Goal: Task Accomplishment & Management: Complete application form

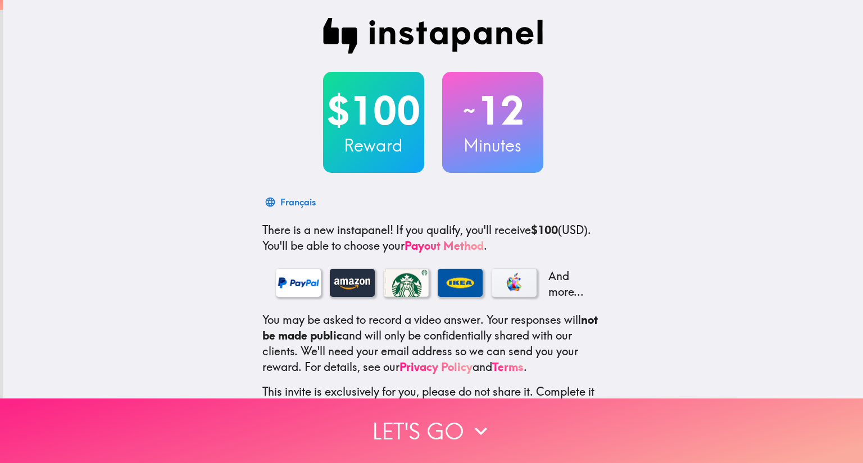
click at [482, 422] on icon "button" at bounding box center [480, 431] width 25 height 25
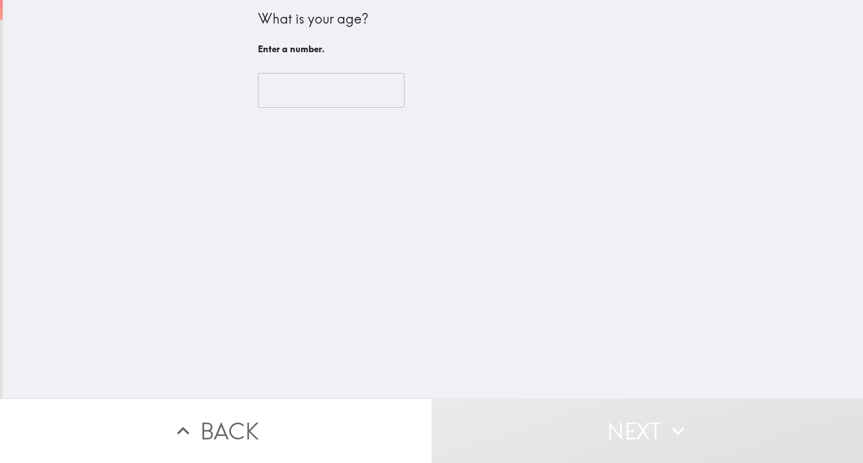
click at [356, 86] on input "number" at bounding box center [331, 90] width 147 height 35
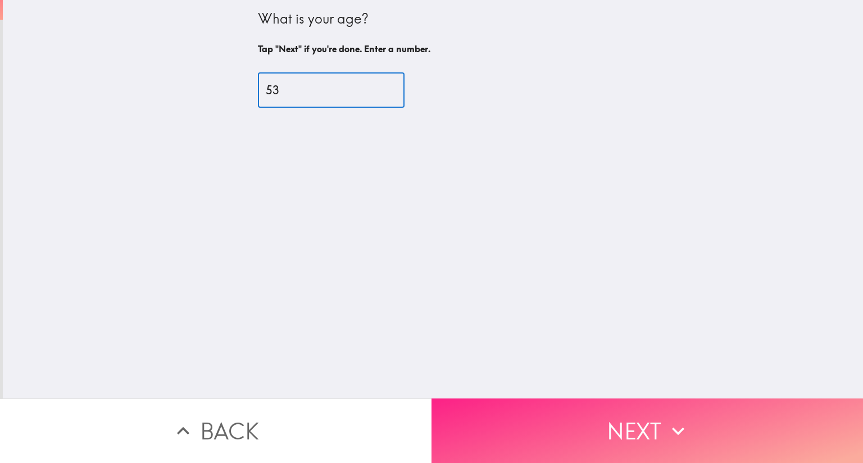
type input "53"
click at [670, 425] on icon "button" at bounding box center [678, 431] width 25 height 25
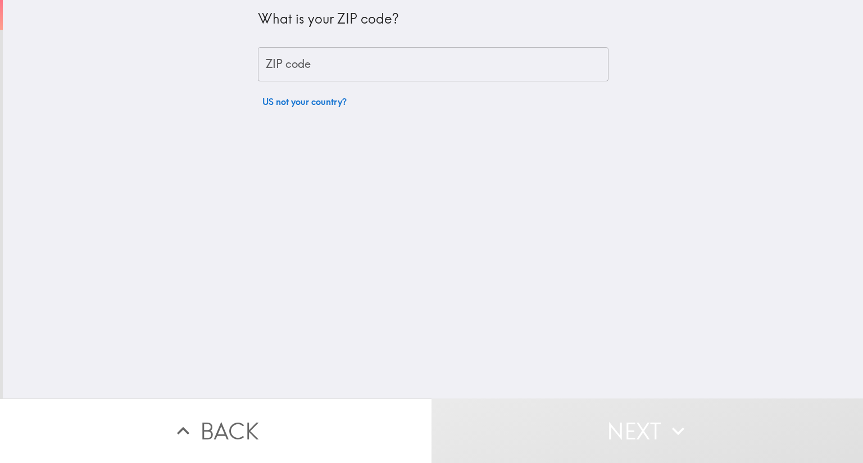
click at [495, 63] on input "ZIP code" at bounding box center [433, 64] width 350 height 35
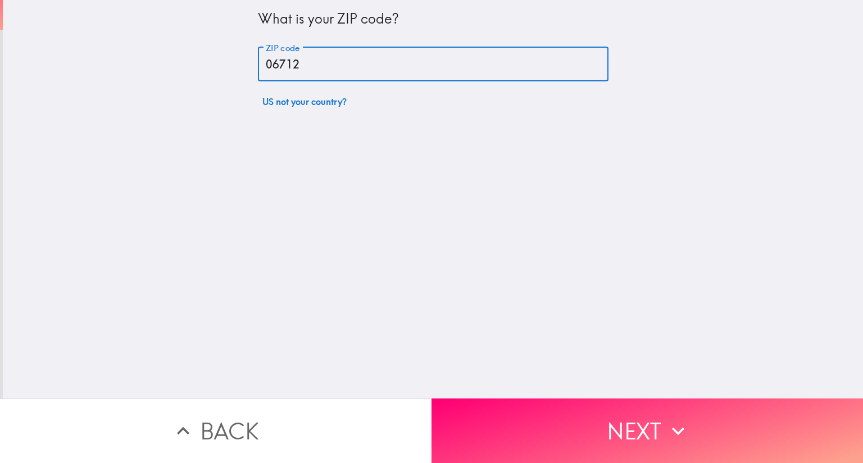
type input "06712"
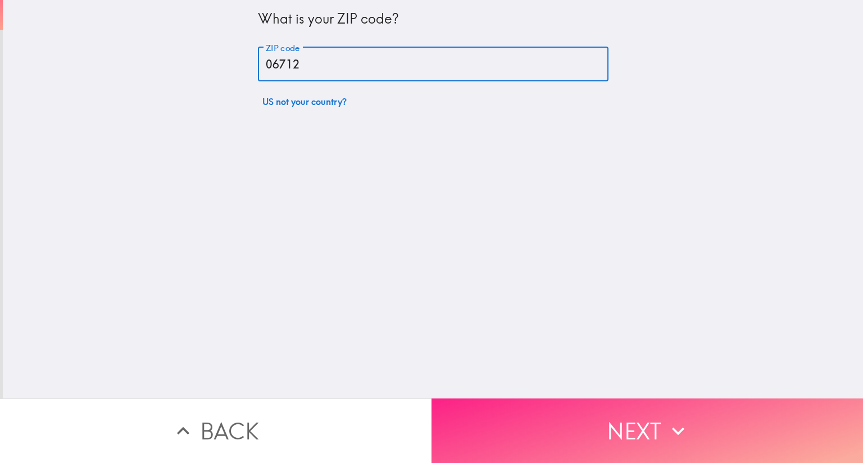
click at [660, 417] on button "Next" at bounding box center [646, 431] width 431 height 65
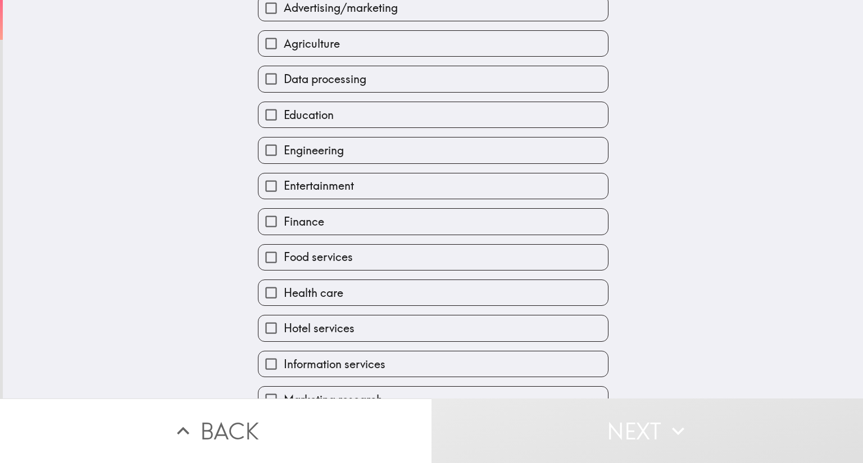
scroll to position [84, 0]
click at [263, 113] on input "Education" at bounding box center [270, 114] width 25 height 25
checkbox input "true"
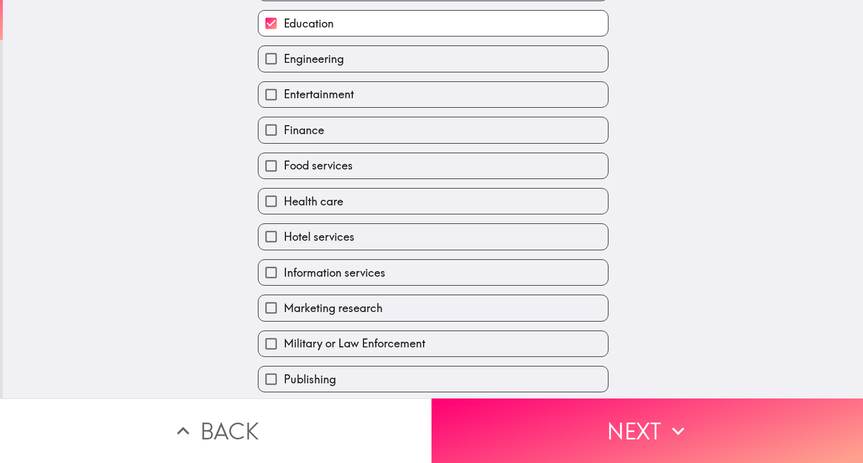
scroll to position [184, 0]
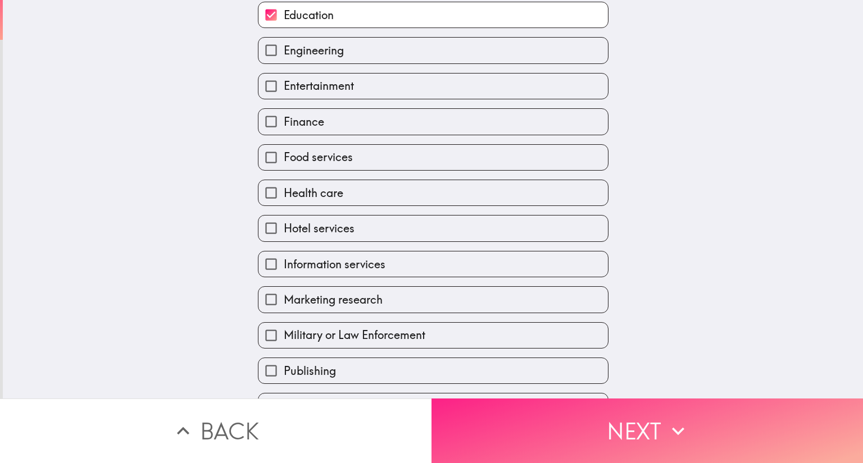
click at [675, 427] on icon "button" at bounding box center [678, 431] width 12 height 8
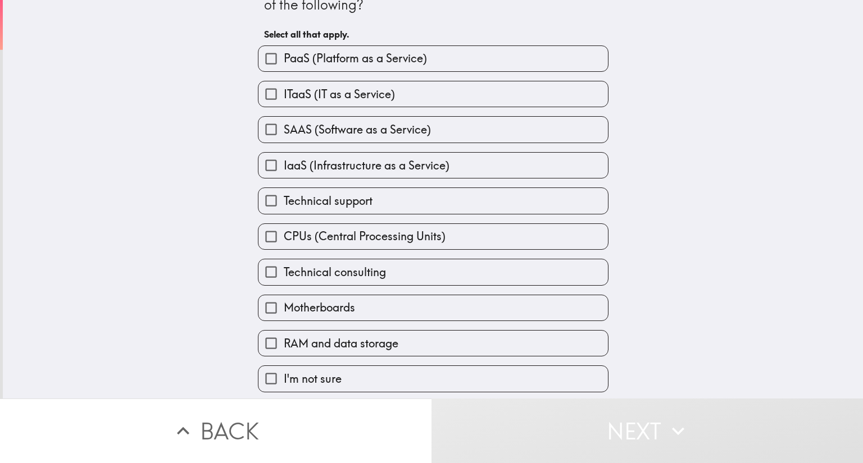
scroll to position [73, 0]
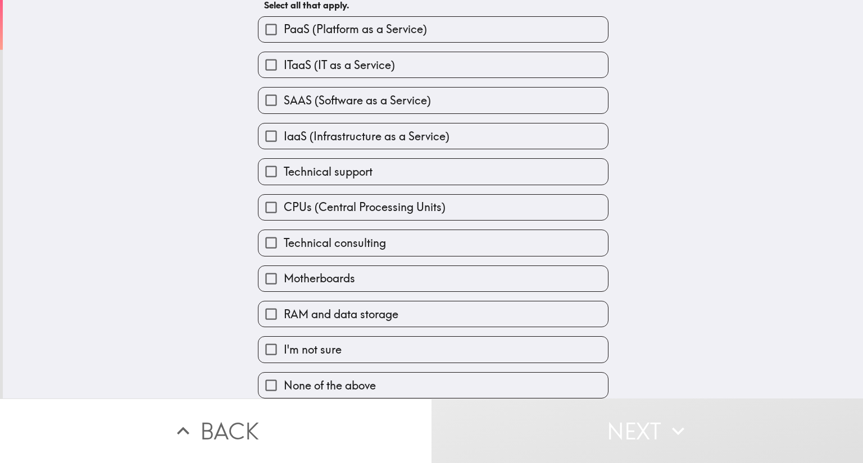
click at [263, 375] on input "None of the above" at bounding box center [270, 385] width 25 height 25
checkbox input "true"
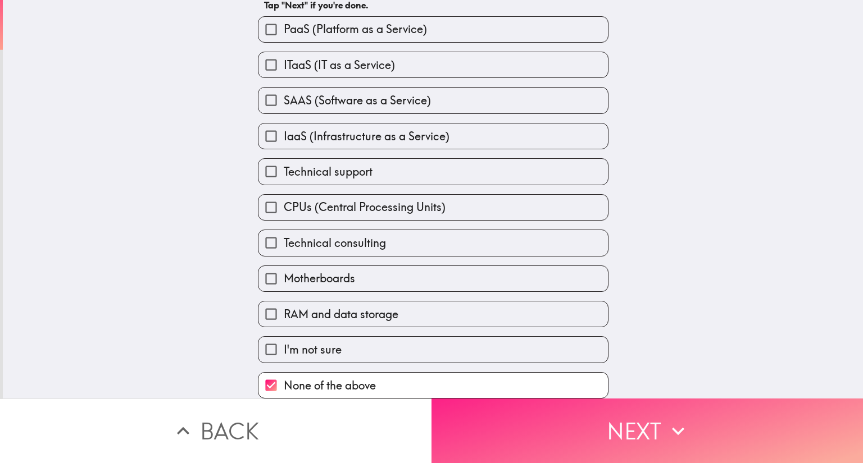
click at [679, 420] on icon "button" at bounding box center [678, 431] width 25 height 25
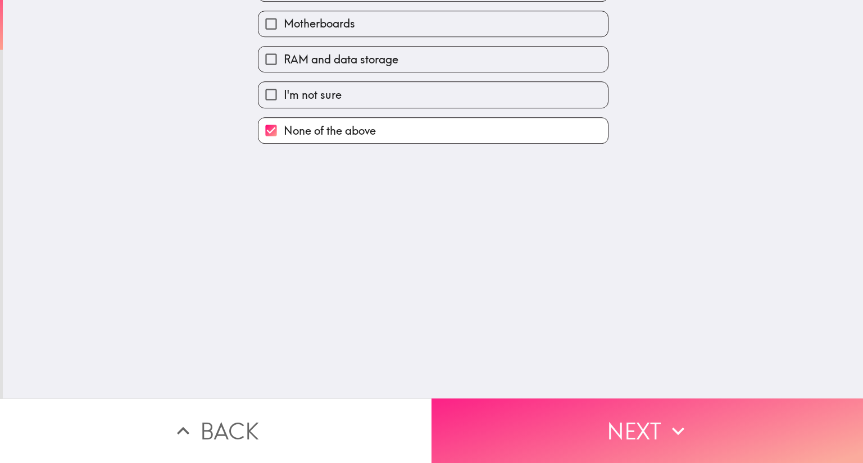
scroll to position [0, 0]
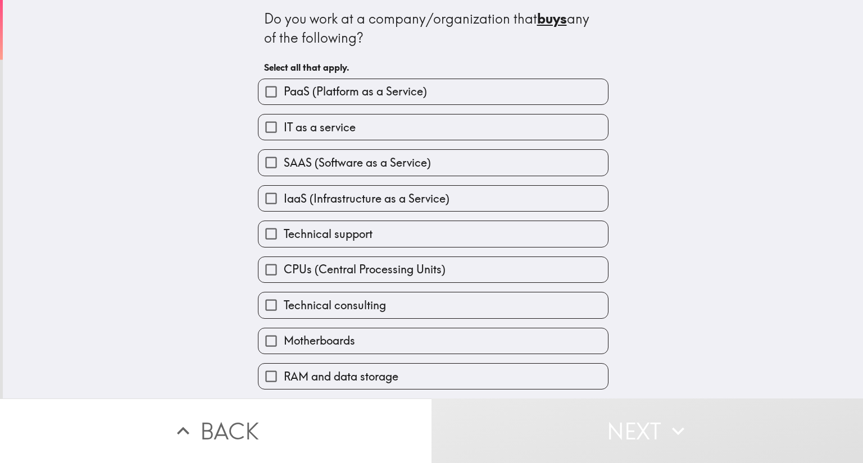
click at [268, 131] on input "IT as a service" at bounding box center [270, 127] width 25 height 25
checkbox input "true"
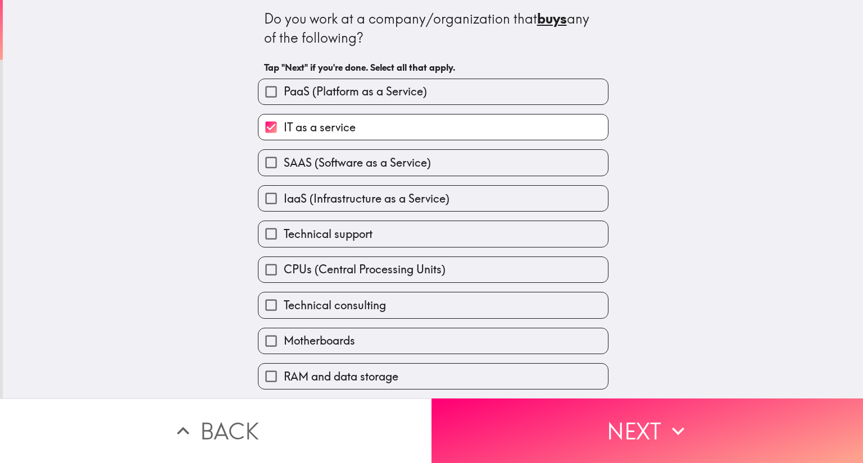
click at [259, 168] on input "SAAS (Software as a Service)" at bounding box center [270, 162] width 25 height 25
checkbox input "true"
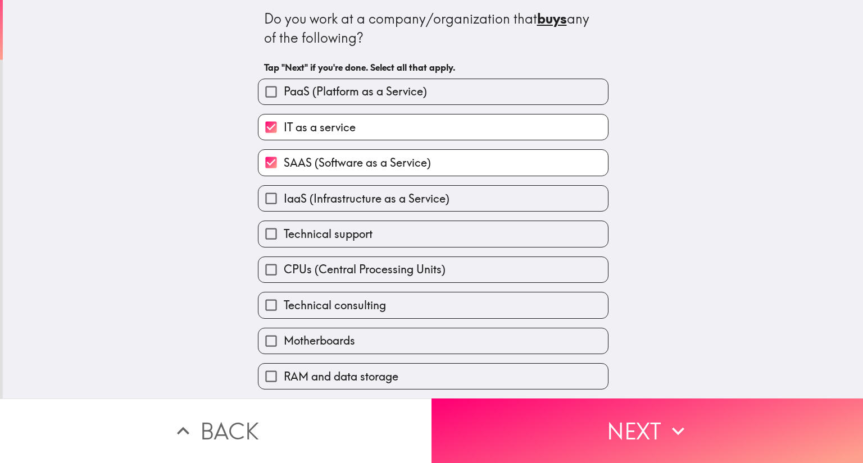
click at [264, 240] on input "Technical support" at bounding box center [270, 233] width 25 height 25
checkbox input "true"
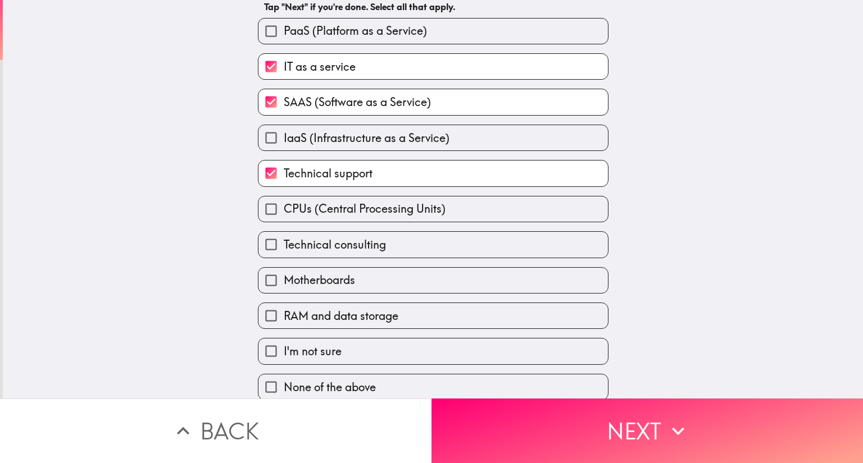
scroll to position [73, 0]
click at [259, 198] on input "CPUs (Central Processing Units)" at bounding box center [270, 207] width 25 height 25
checkbox input "true"
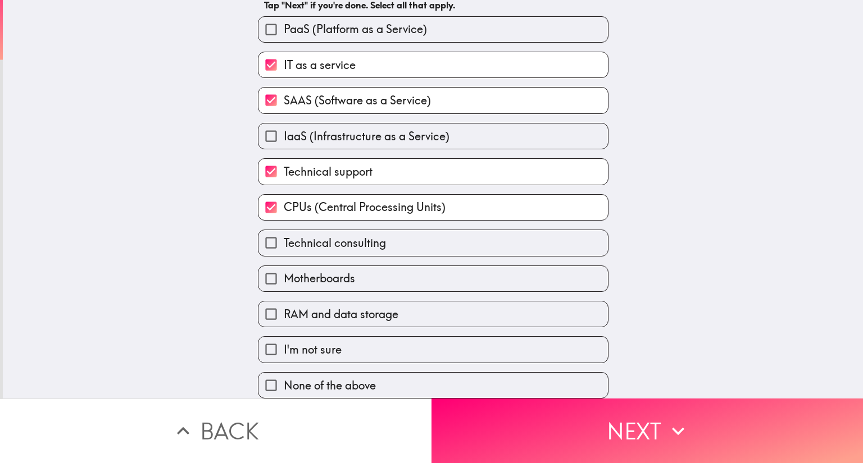
click at [263, 234] on input "Technical consulting" at bounding box center [270, 242] width 25 height 25
checkbox input "true"
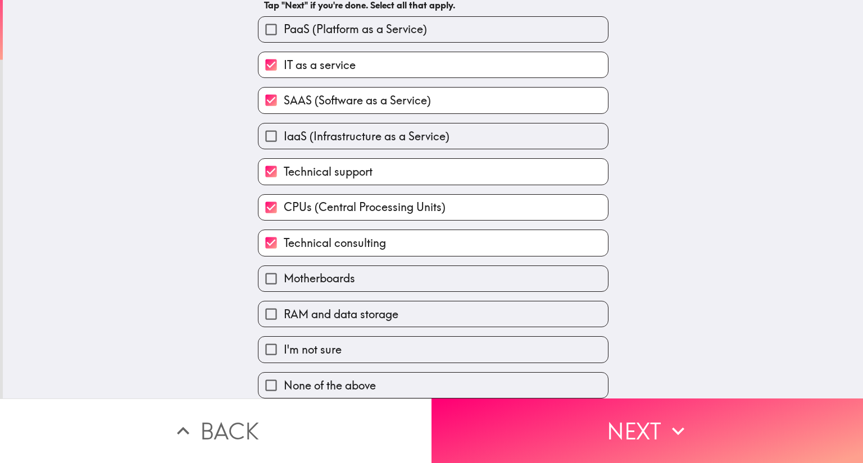
click at [259, 308] on input "RAM and data storage" at bounding box center [270, 314] width 25 height 25
checkbox input "true"
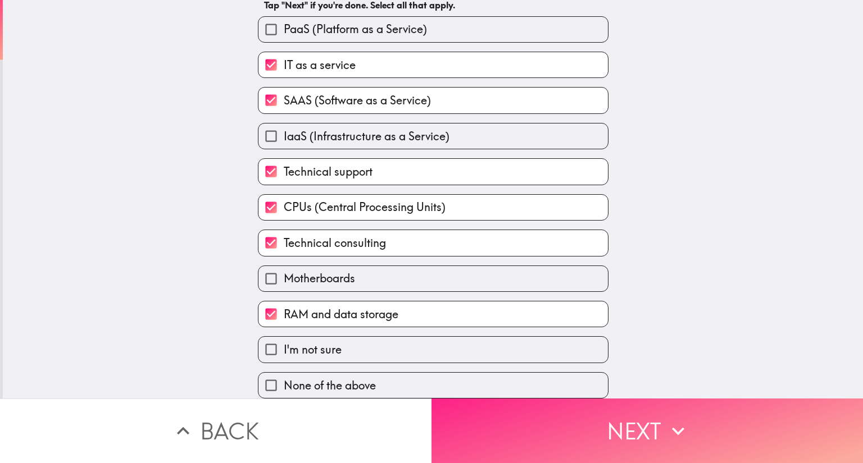
click at [667, 429] on icon "button" at bounding box center [678, 431] width 25 height 25
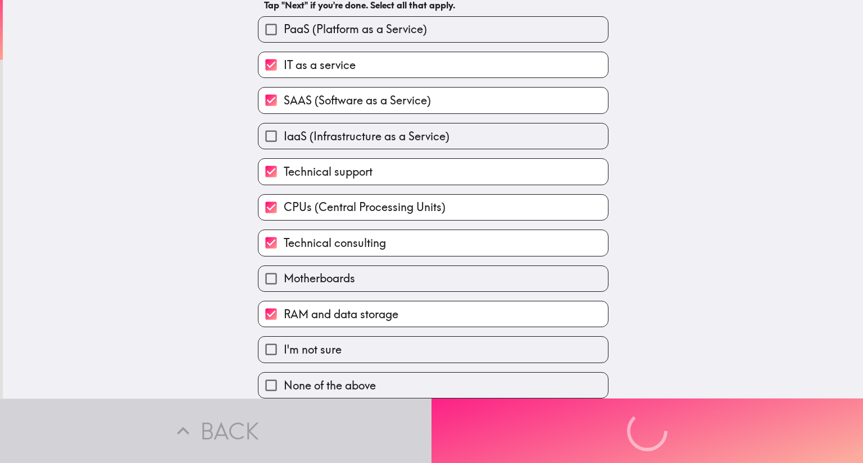
scroll to position [0, 0]
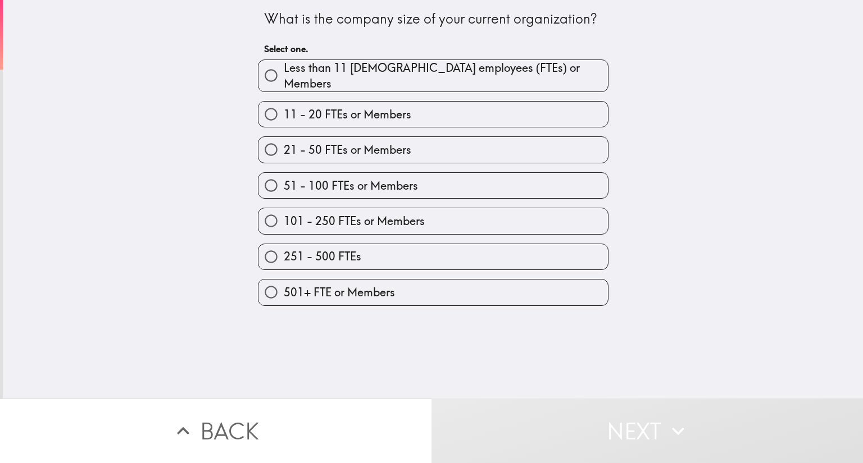
click at [380, 294] on span "501+ FTE or Members" at bounding box center [339, 293] width 111 height 16
click at [284, 294] on input "501+ FTE or Members" at bounding box center [270, 292] width 25 height 25
radio input "true"
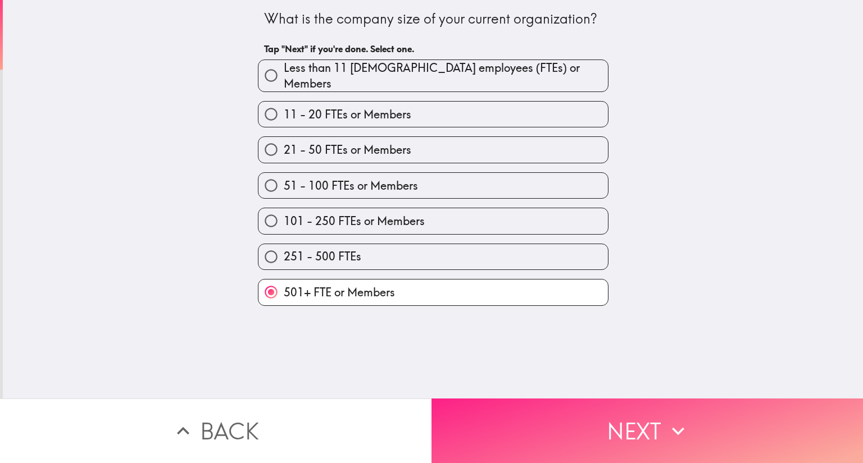
click at [666, 422] on icon "button" at bounding box center [678, 431] width 25 height 25
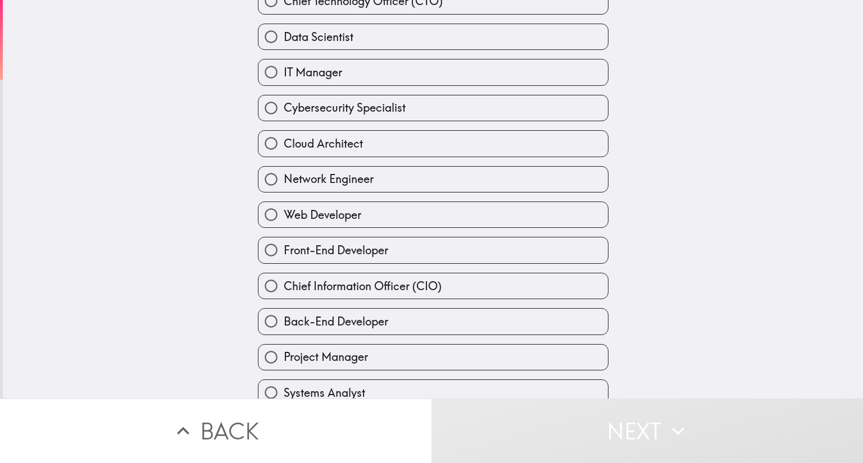
scroll to position [165, 0]
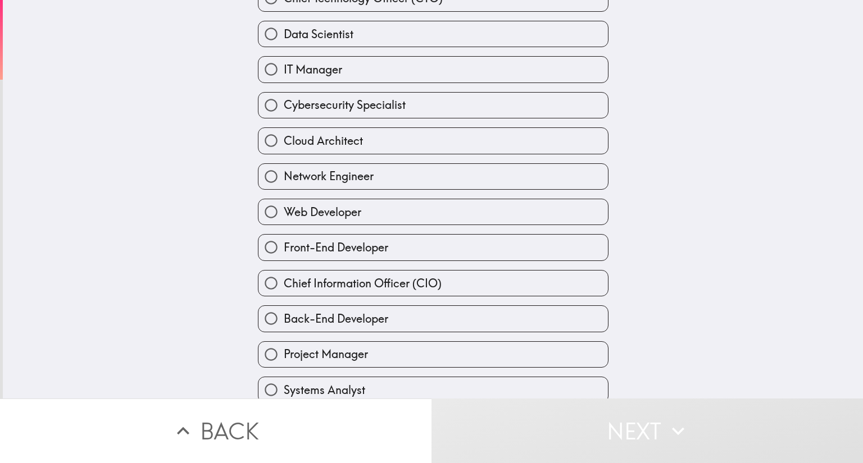
click at [409, 291] on span "Chief Information Officer (CIO)" at bounding box center [363, 284] width 158 height 16
click at [284, 292] on input "Chief Information Officer (CIO)" at bounding box center [270, 283] width 25 height 25
radio input "true"
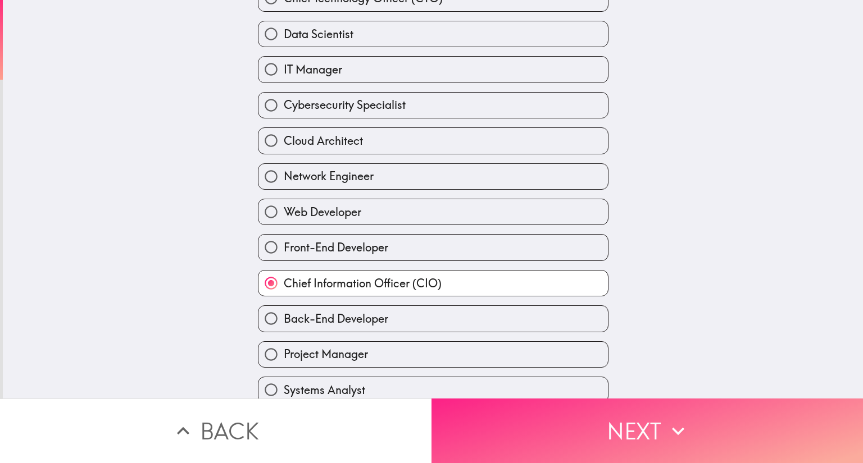
click at [638, 430] on button "Next" at bounding box center [646, 431] width 431 height 65
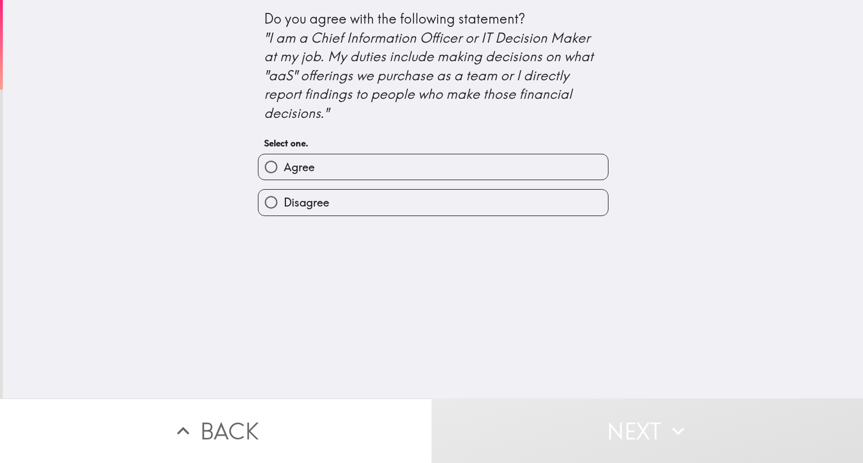
click at [301, 158] on label "Agree" at bounding box center [432, 166] width 349 height 25
click at [284, 158] on input "Agree" at bounding box center [270, 166] width 25 height 25
radio input "true"
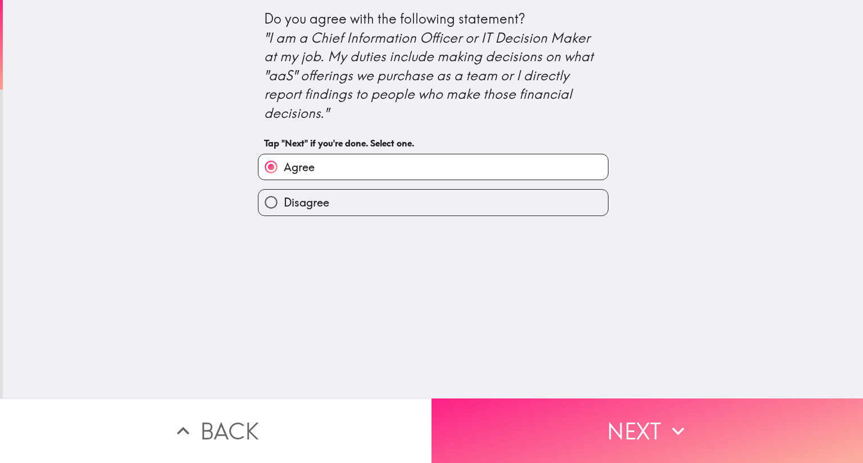
click at [671, 424] on icon "button" at bounding box center [678, 431] width 25 height 25
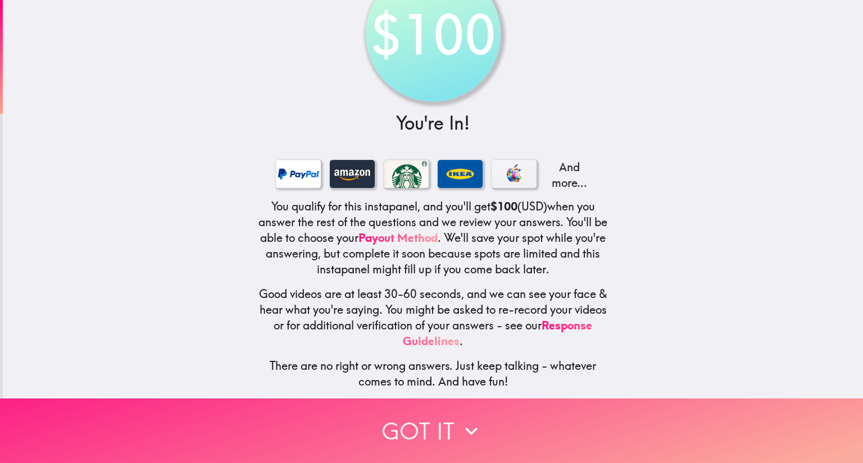
scroll to position [59, 0]
click at [468, 419] on icon "button" at bounding box center [471, 431] width 25 height 25
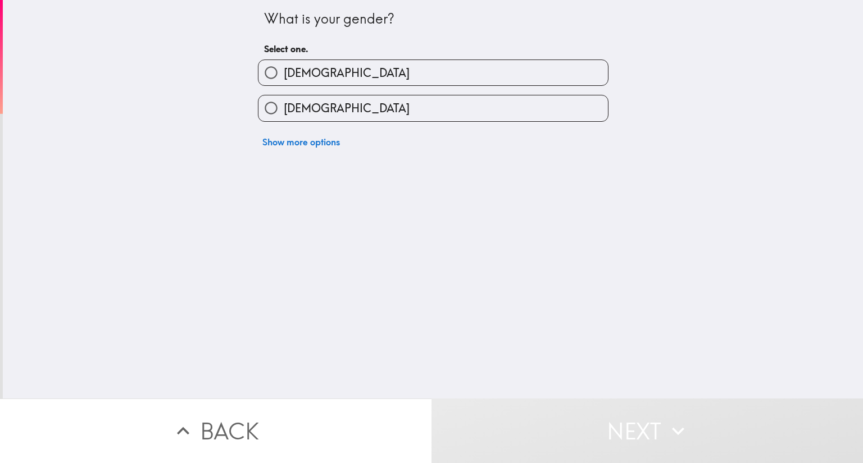
click at [296, 76] on span "[DEMOGRAPHIC_DATA]" at bounding box center [347, 73] width 126 height 16
click at [284, 76] on input "[DEMOGRAPHIC_DATA]" at bounding box center [270, 72] width 25 height 25
radio input "true"
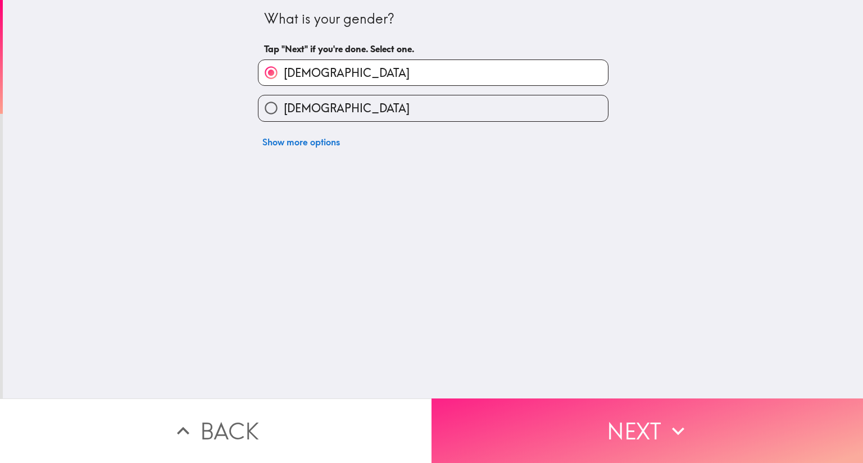
click at [672, 421] on icon "button" at bounding box center [678, 431] width 25 height 25
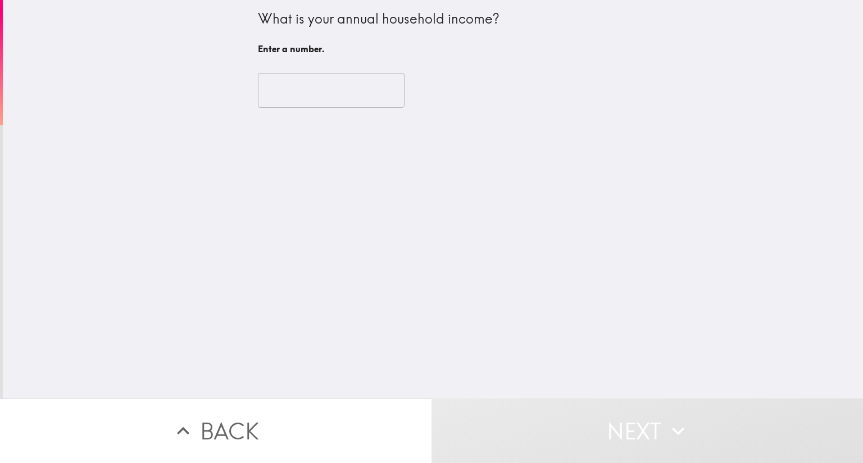
click at [339, 86] on input "number" at bounding box center [331, 90] width 147 height 35
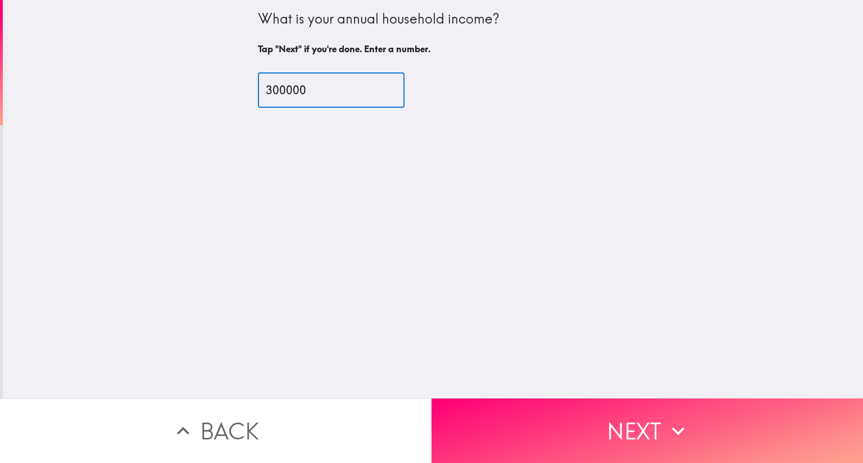
type input "300000"
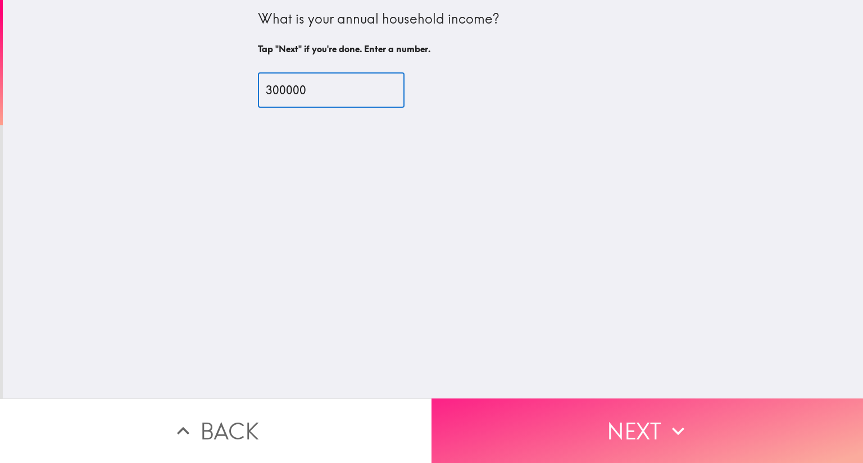
click at [667, 429] on icon "button" at bounding box center [678, 431] width 25 height 25
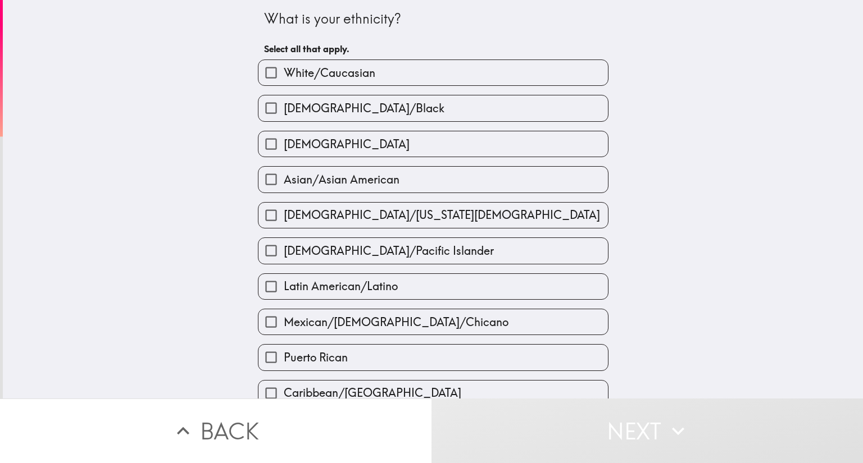
click at [356, 70] on span "White/Caucasian" at bounding box center [330, 73] width 92 height 16
click at [284, 70] on input "White/Caucasian" at bounding box center [270, 72] width 25 height 25
checkbox input "true"
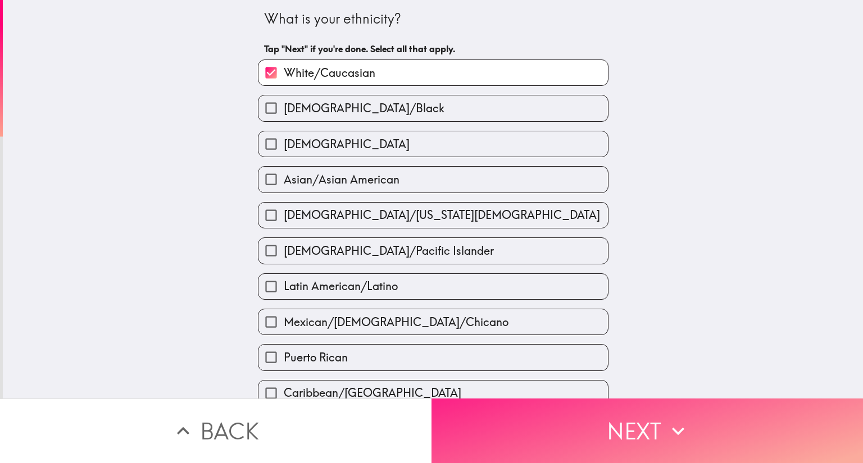
click at [646, 437] on button "Next" at bounding box center [646, 431] width 431 height 65
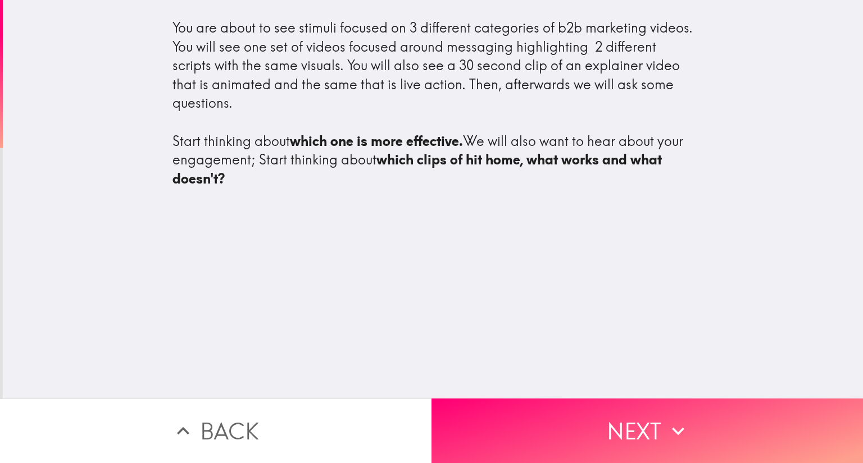
click at [760, 276] on div "You are about to see stimuli focused on 3 different categories of b2b marketing…" at bounding box center [433, 199] width 860 height 399
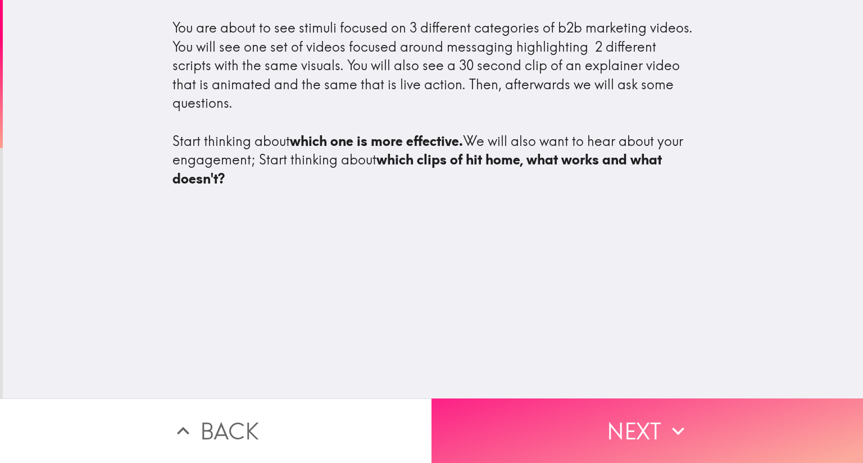
click at [651, 413] on button "Next" at bounding box center [646, 431] width 431 height 65
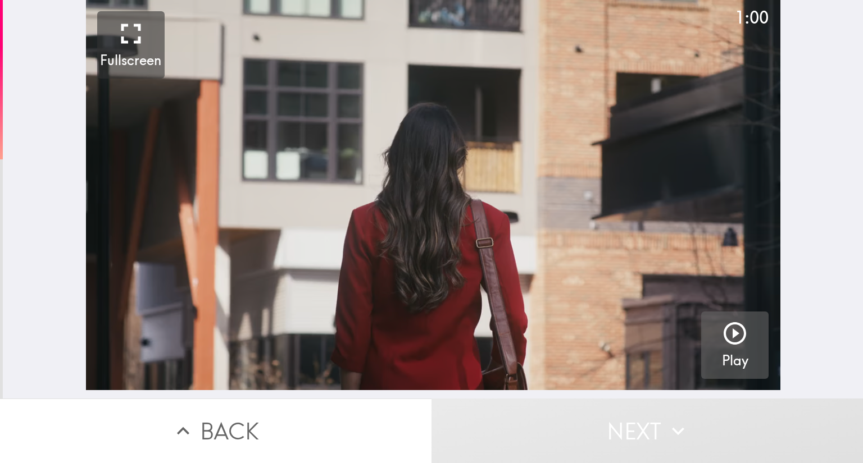
click at [725, 343] on icon "button" at bounding box center [734, 333] width 22 height 22
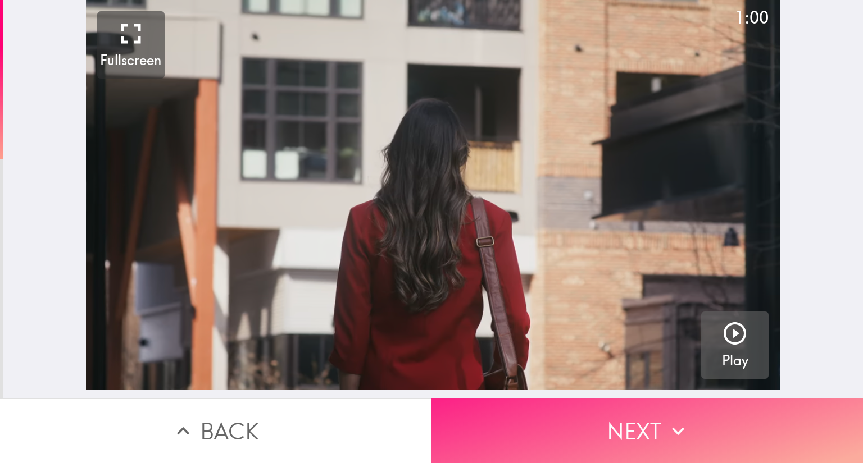
click at [687, 429] on button "Next" at bounding box center [646, 431] width 431 height 65
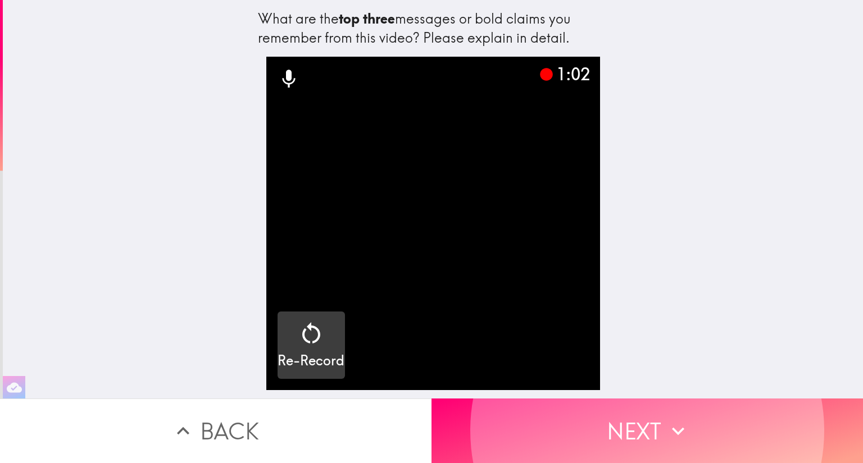
click at [303, 344] on icon "button" at bounding box center [311, 333] width 27 height 27
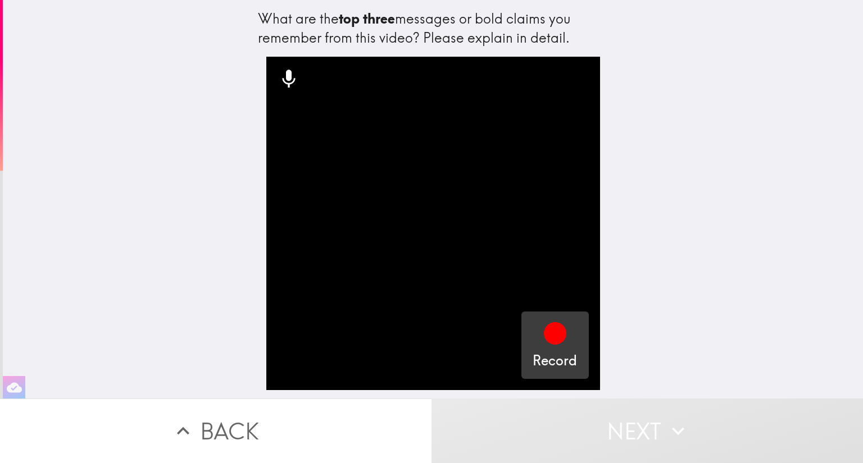
click at [549, 347] on div "button" at bounding box center [554, 335] width 27 height 31
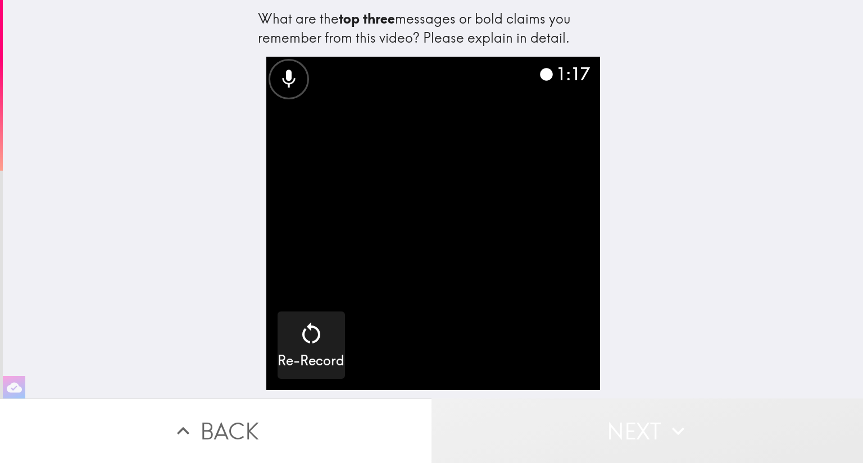
click at [678, 424] on icon "button" at bounding box center [678, 431] width 25 height 25
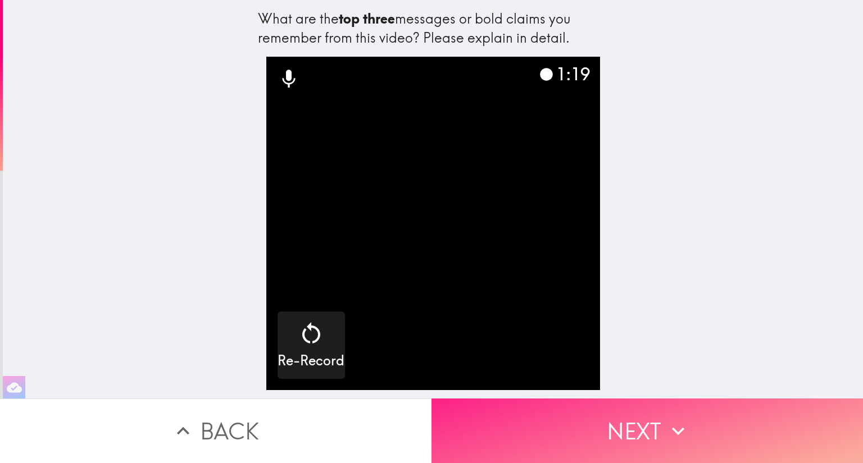
click at [669, 426] on icon "button" at bounding box center [678, 431] width 25 height 25
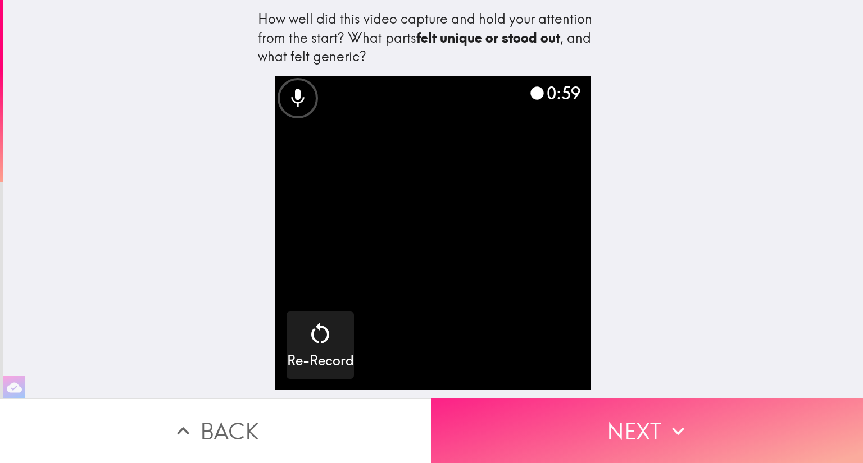
click at [705, 426] on button "Next" at bounding box center [646, 431] width 431 height 65
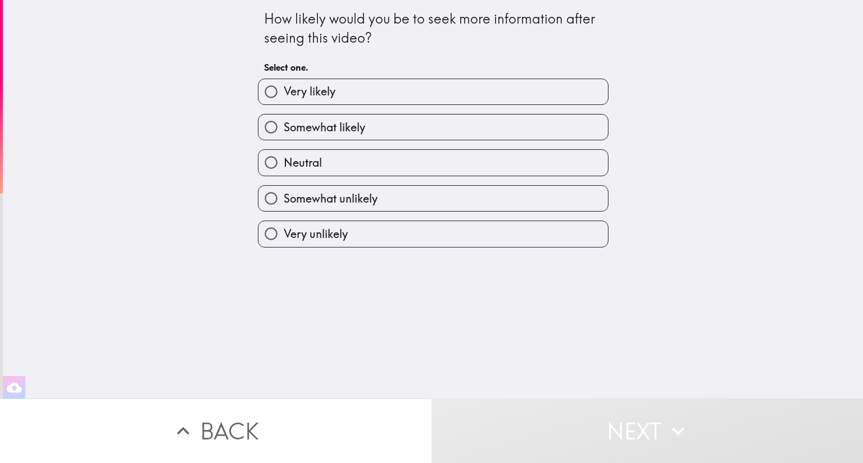
click at [344, 92] on label "Very likely" at bounding box center [432, 91] width 349 height 25
click at [284, 92] on input "Very likely" at bounding box center [270, 91] width 25 height 25
radio input "true"
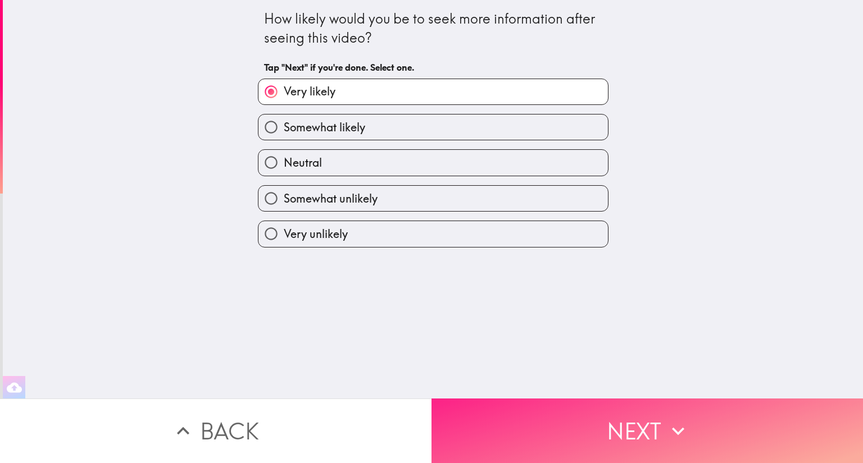
click at [656, 430] on button "Next" at bounding box center [646, 431] width 431 height 65
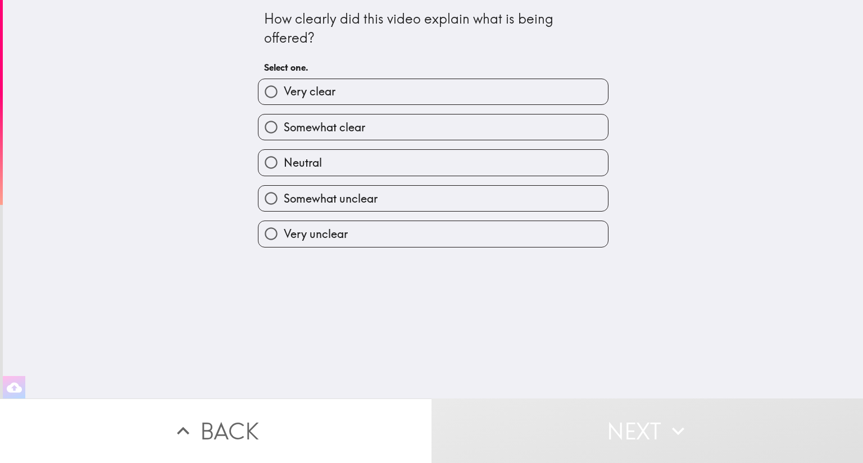
click at [373, 131] on label "Somewhat clear" at bounding box center [432, 127] width 349 height 25
click at [284, 131] on input "Somewhat clear" at bounding box center [270, 127] width 25 height 25
radio input "true"
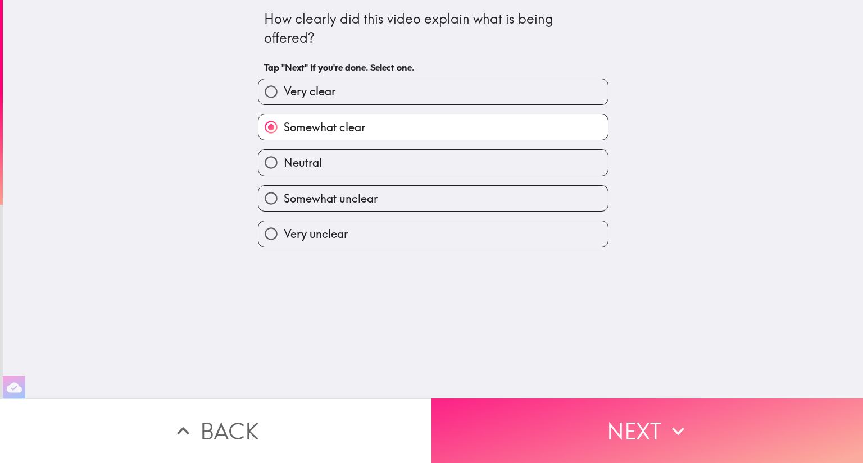
click at [618, 427] on button "Next" at bounding box center [646, 431] width 431 height 65
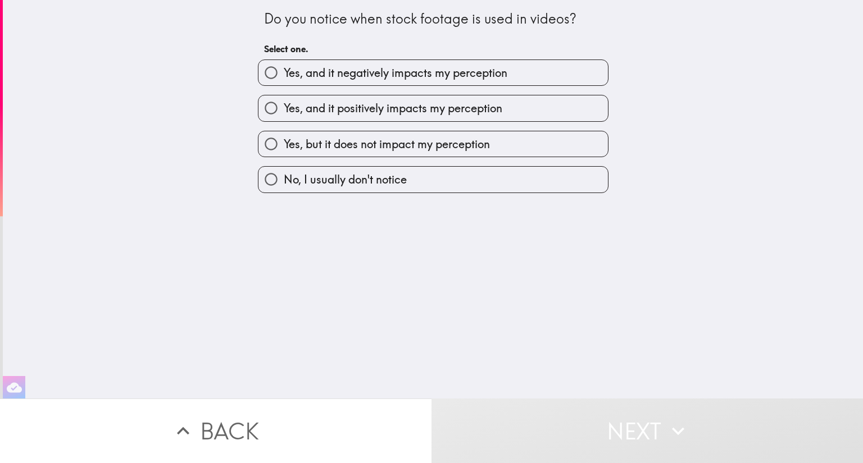
click at [310, 142] on span "Yes, but it does not impact my perception" at bounding box center [387, 144] width 206 height 16
click at [284, 142] on input "Yes, but it does not impact my perception" at bounding box center [270, 143] width 25 height 25
radio input "true"
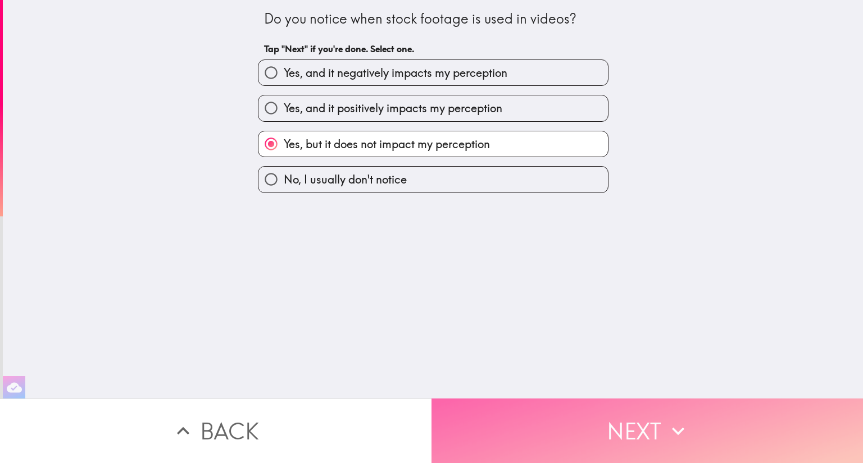
click at [599, 414] on button "Next" at bounding box center [646, 431] width 431 height 65
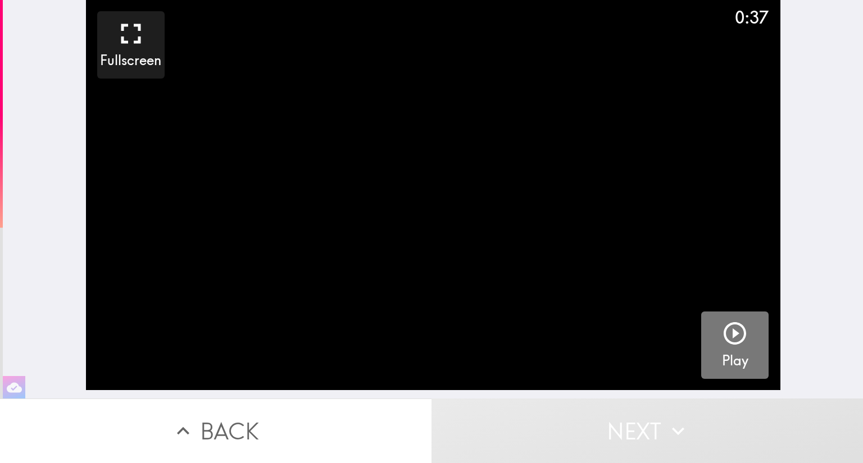
click at [737, 332] on icon "button" at bounding box center [734, 333] width 27 height 27
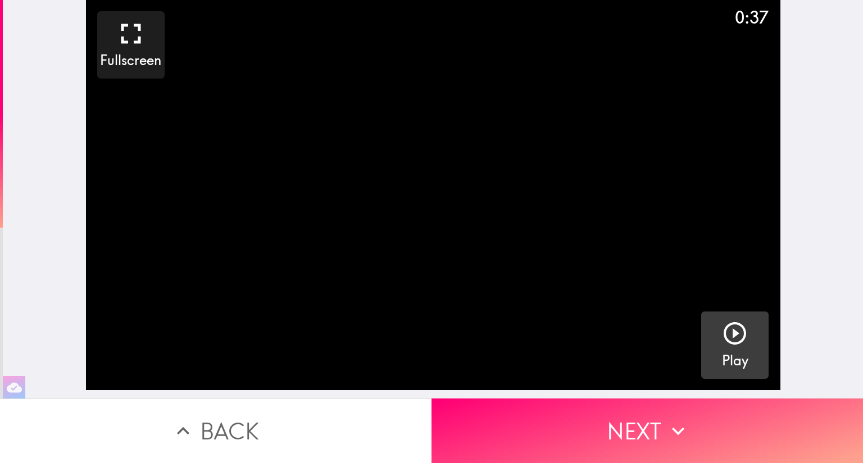
click at [720, 424] on button "Next" at bounding box center [646, 431] width 431 height 65
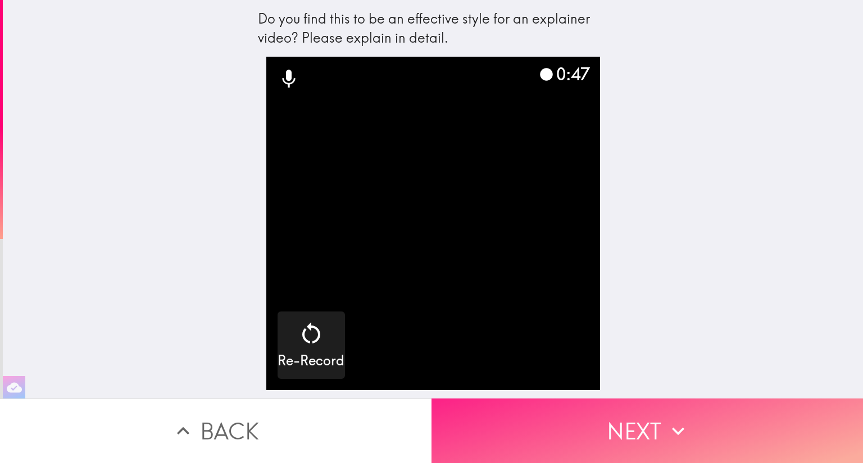
click at [694, 426] on button "Next" at bounding box center [646, 431] width 431 height 65
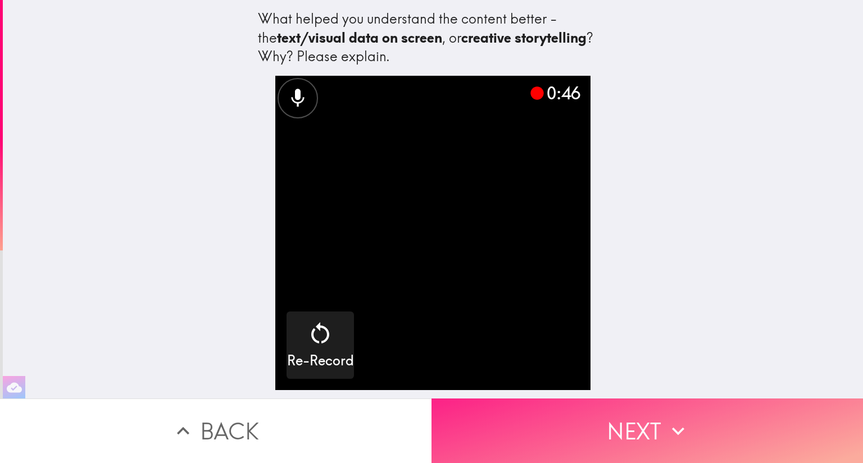
click at [667, 419] on icon "button" at bounding box center [678, 431] width 25 height 25
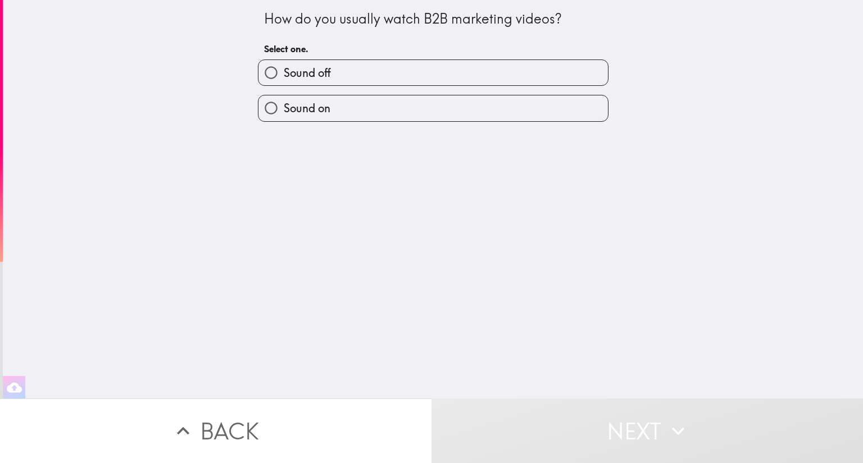
click at [327, 116] on label "Sound on" at bounding box center [432, 107] width 349 height 25
click at [284, 116] on input "Sound on" at bounding box center [270, 107] width 25 height 25
radio input "true"
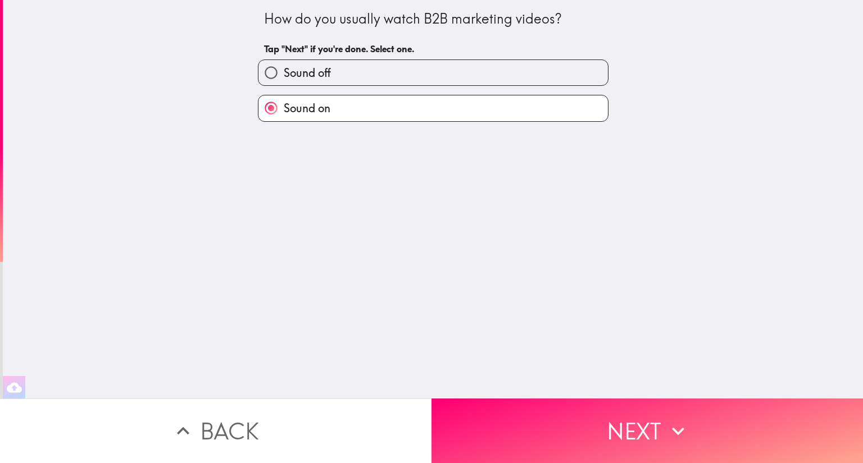
click at [666, 430] on icon "button" at bounding box center [678, 431] width 25 height 25
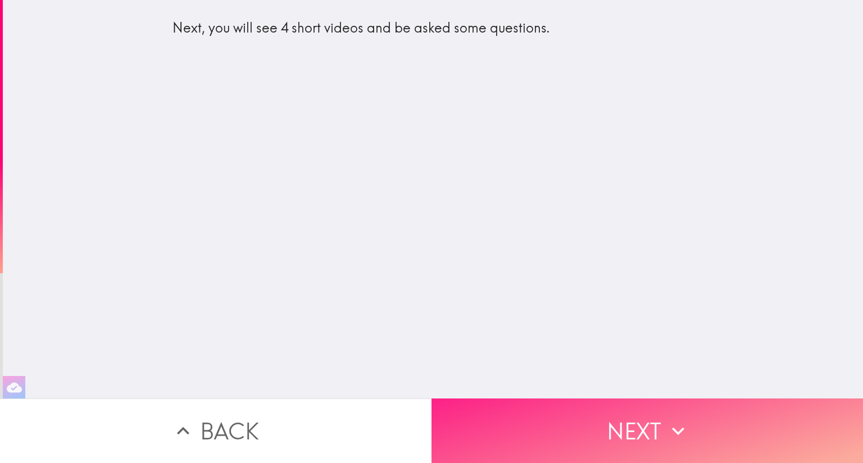
click at [695, 430] on button "Next" at bounding box center [646, 431] width 431 height 65
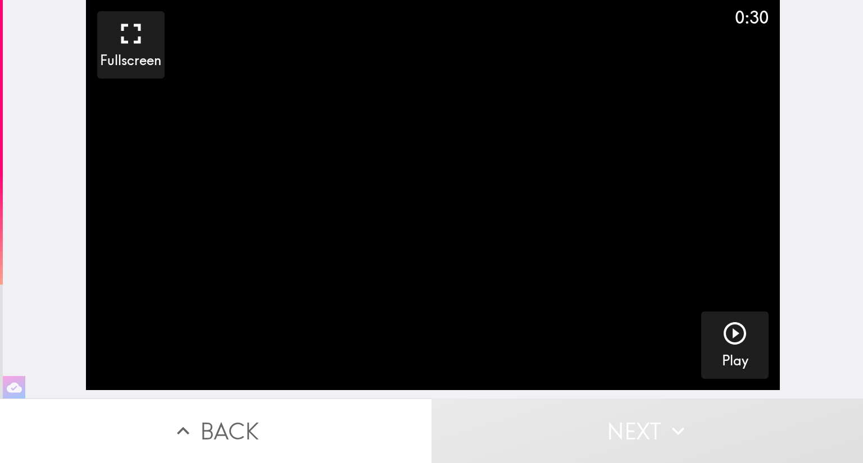
click at [736, 347] on div "button" at bounding box center [734, 335] width 27 height 31
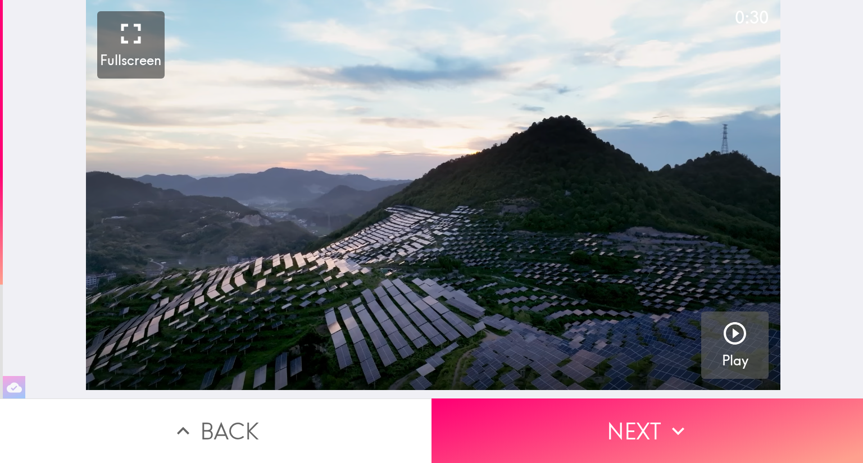
click at [772, 428] on button "Next" at bounding box center [646, 431] width 431 height 65
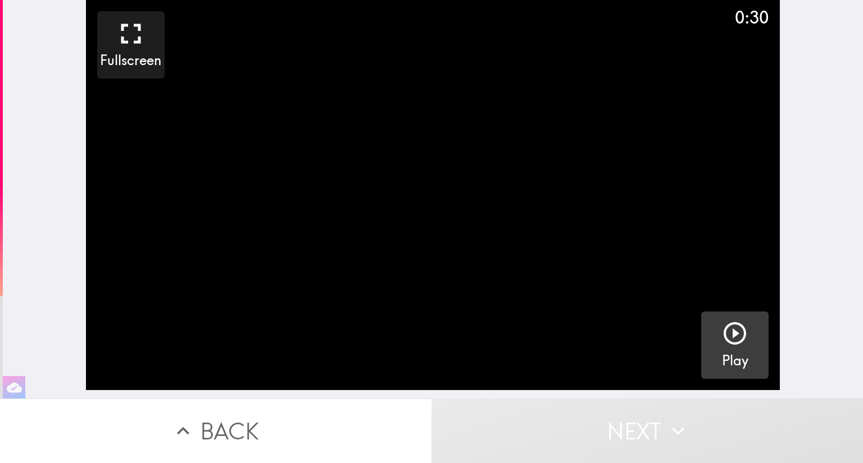
click at [722, 360] on h5 "Play" at bounding box center [735, 361] width 26 height 19
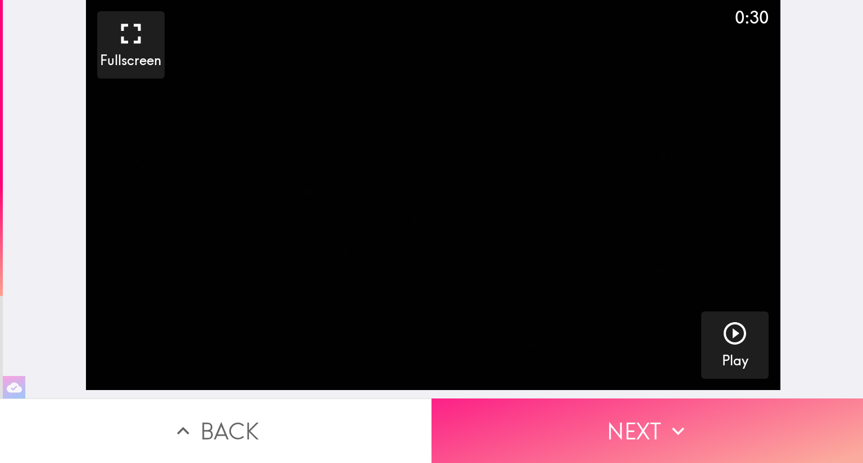
click at [763, 420] on button "Next" at bounding box center [646, 431] width 431 height 65
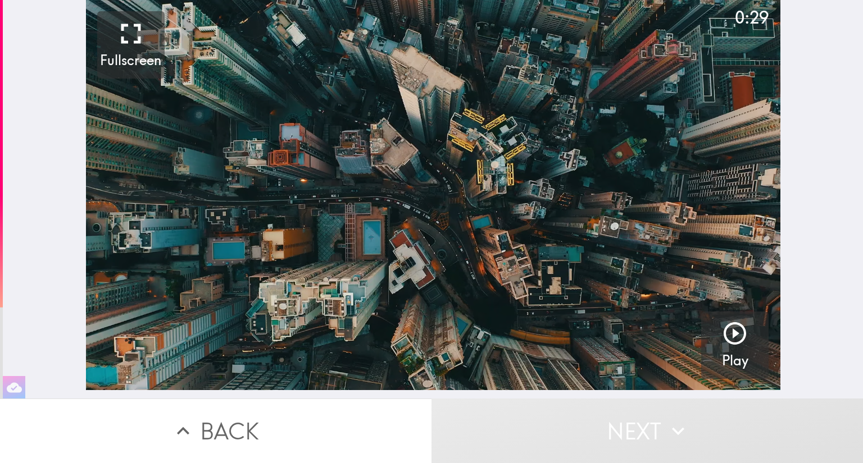
click at [746, 354] on button "Play" at bounding box center [734, 345] width 67 height 67
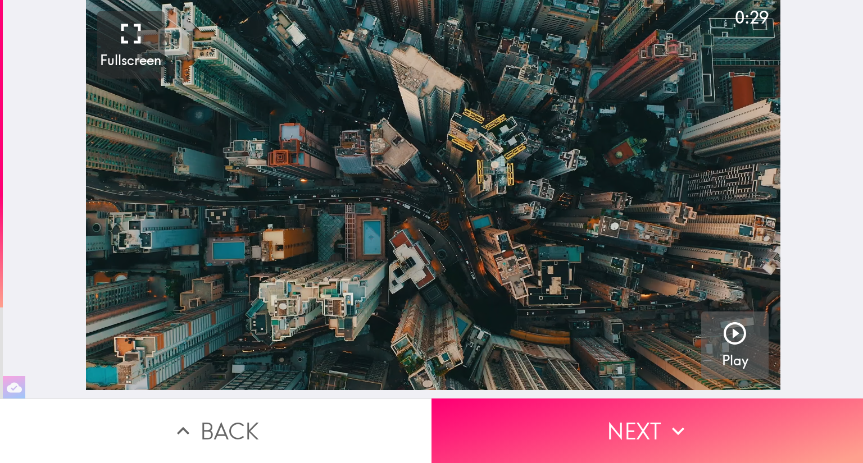
click at [746, 430] on button "Next" at bounding box center [646, 431] width 431 height 65
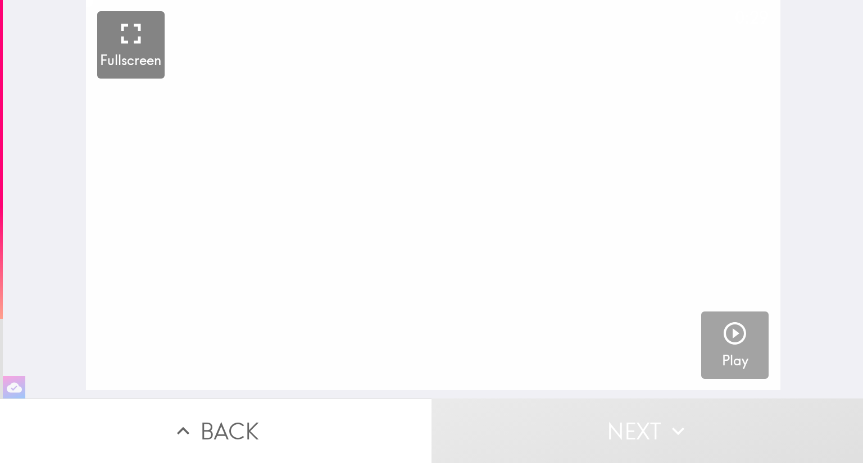
click at [736, 344] on icon "button" at bounding box center [734, 333] width 27 height 27
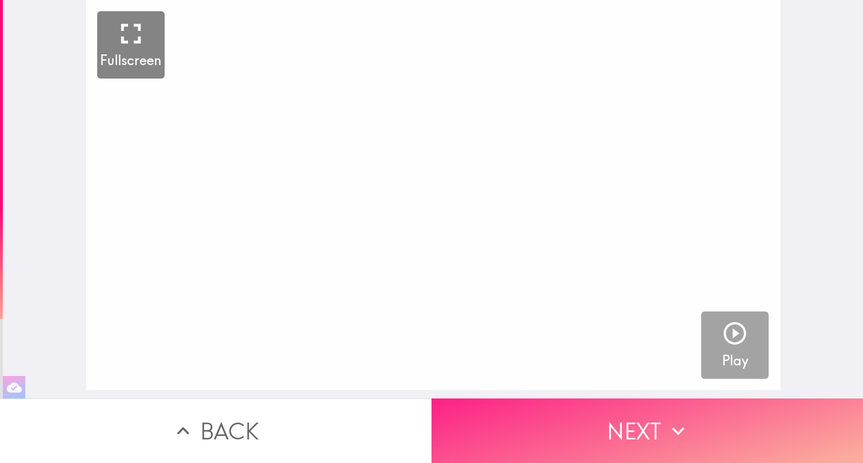
click at [749, 429] on button "Next" at bounding box center [646, 431] width 431 height 65
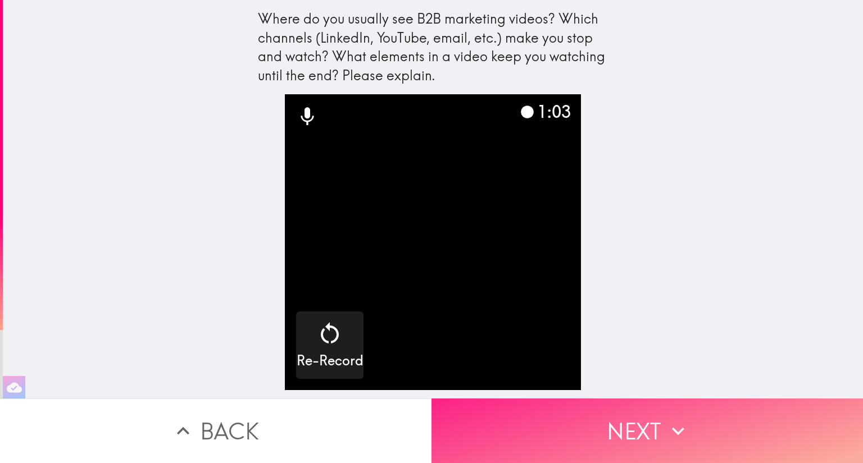
click at [723, 425] on button "Next" at bounding box center [646, 431] width 431 height 65
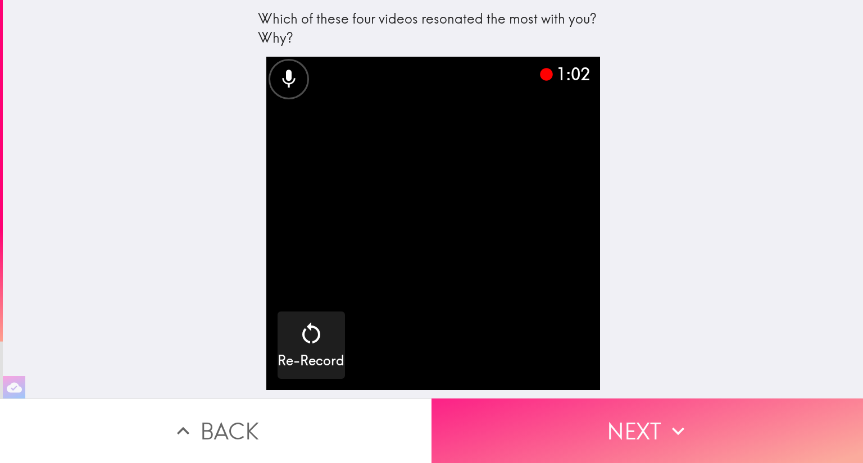
click at [676, 428] on icon "button" at bounding box center [678, 431] width 25 height 25
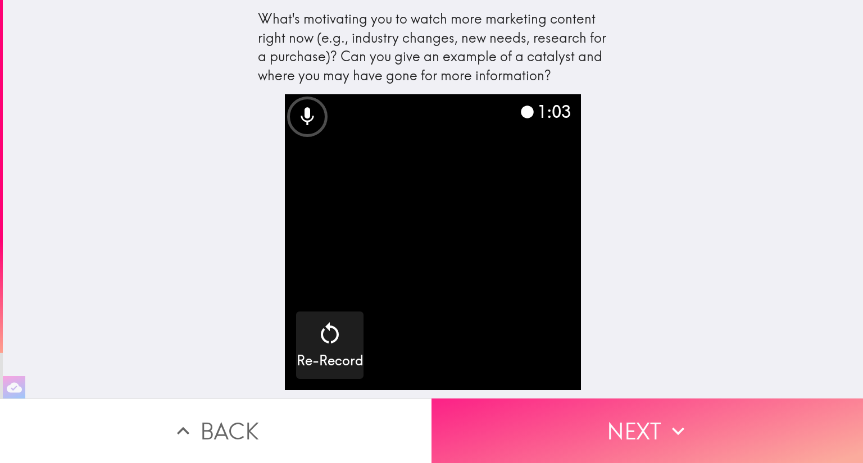
click at [707, 434] on button "Next" at bounding box center [646, 431] width 431 height 65
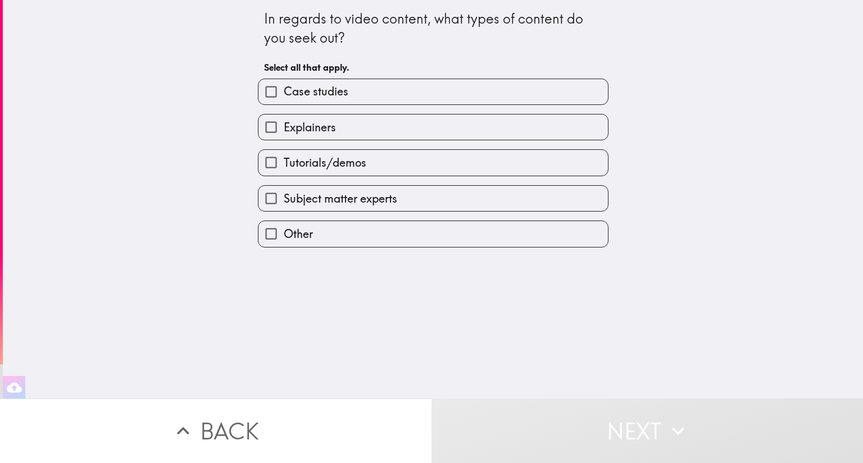
click at [337, 86] on span "Case studies" at bounding box center [316, 92] width 65 height 16
click at [284, 86] on input "Case studies" at bounding box center [270, 91] width 25 height 25
checkbox input "true"
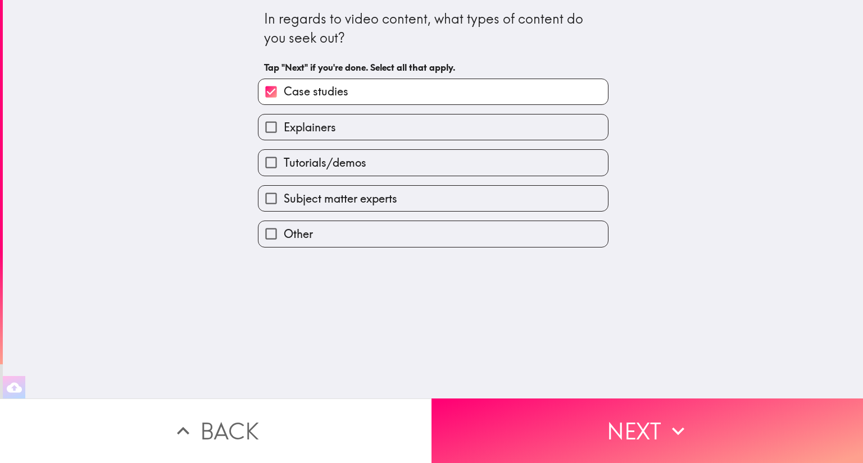
click at [363, 163] on label "Tutorials/demos" at bounding box center [432, 162] width 349 height 25
click at [284, 163] on input "Tutorials/demos" at bounding box center [270, 162] width 25 height 25
checkbox input "true"
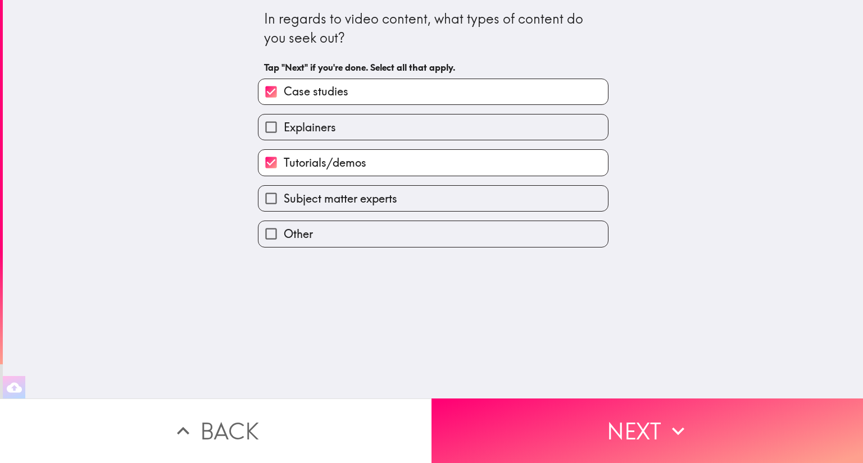
click at [397, 202] on label "Subject matter experts" at bounding box center [432, 198] width 349 height 25
click at [284, 202] on input "Subject matter experts" at bounding box center [270, 198] width 25 height 25
checkbox input "true"
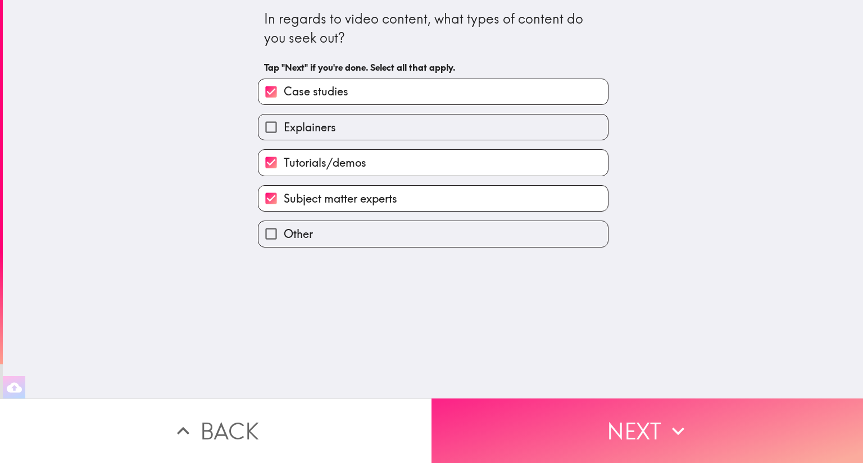
click at [653, 427] on button "Next" at bounding box center [646, 431] width 431 height 65
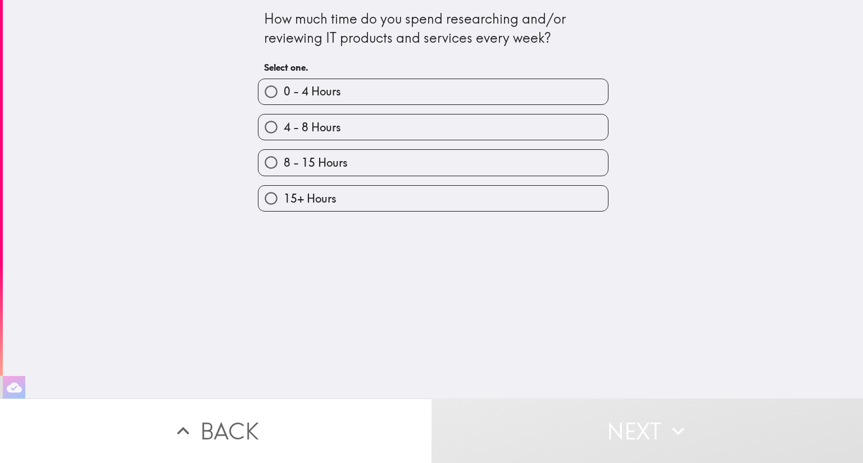
click at [330, 132] on span "4 - 8 Hours" at bounding box center [312, 128] width 57 height 16
click at [284, 132] on input "4 - 8 Hours" at bounding box center [270, 127] width 25 height 25
radio input "true"
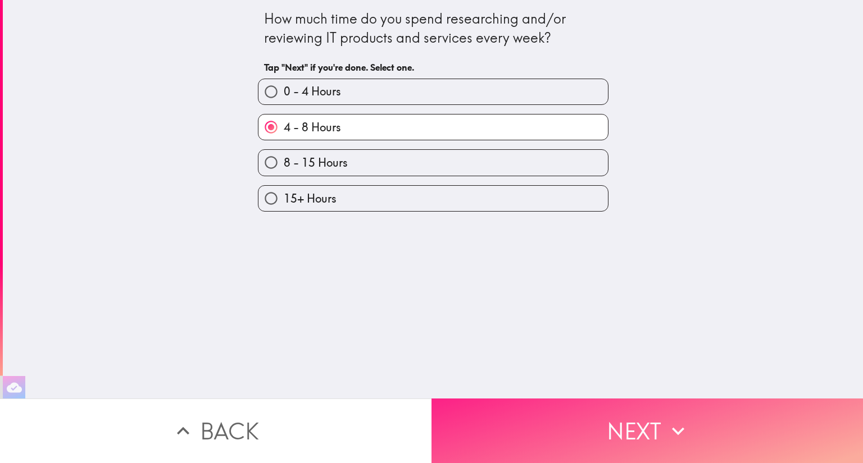
click at [702, 425] on button "Next" at bounding box center [646, 431] width 431 height 65
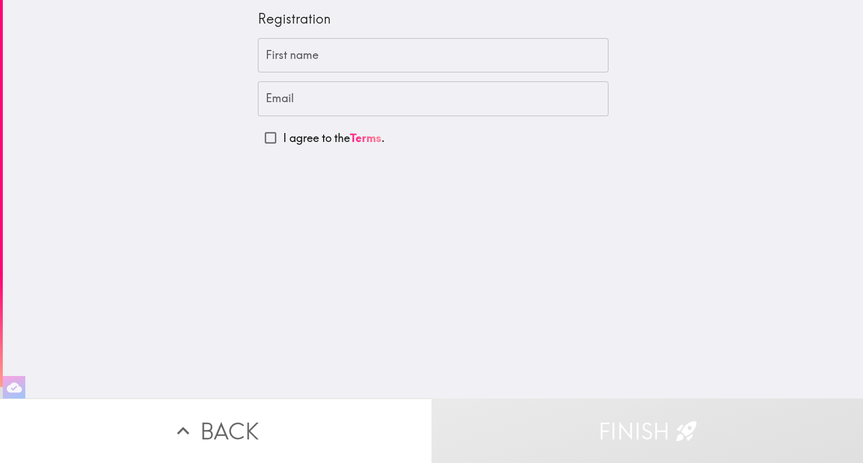
click at [382, 62] on input "First name" at bounding box center [433, 55] width 350 height 35
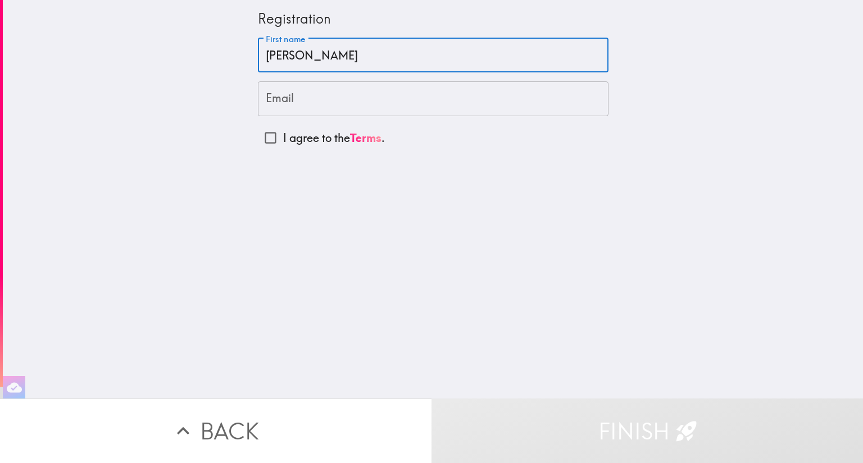
type input "[PERSON_NAME]"
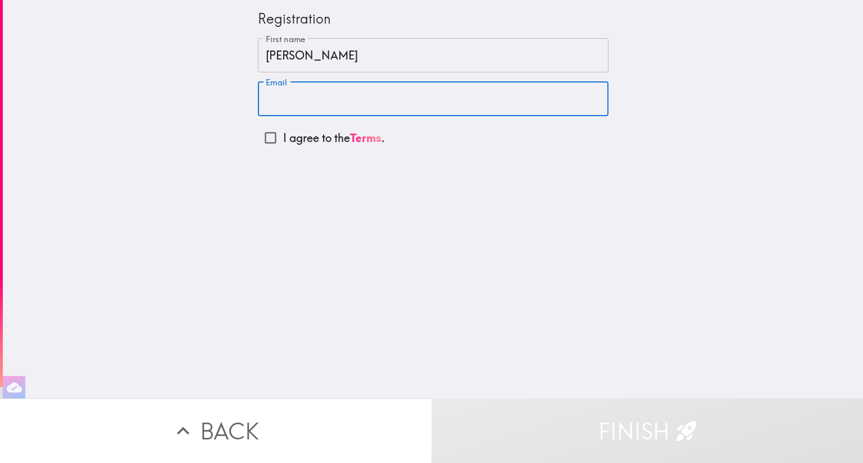
type input "R"
type input "[EMAIL_ADDRESS][DOMAIN_NAME]"
click at [266, 138] on input "I agree to the Terms ." at bounding box center [270, 137] width 25 height 25
checkbox input "true"
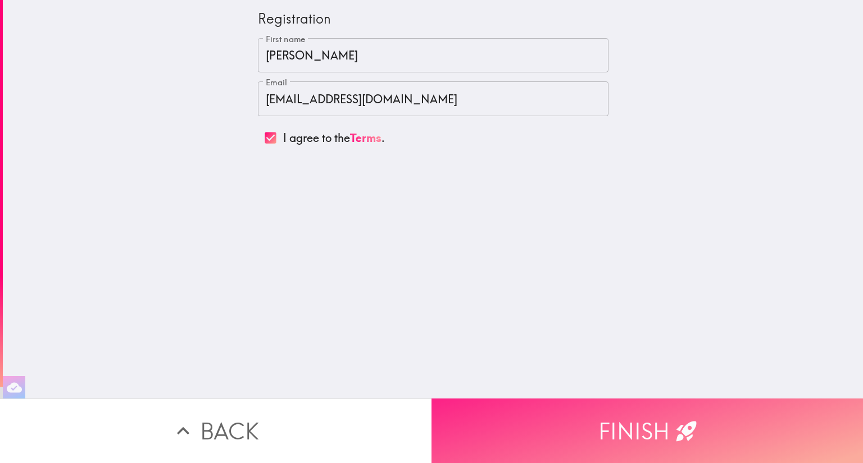
click at [658, 426] on button "Finish" at bounding box center [646, 431] width 431 height 65
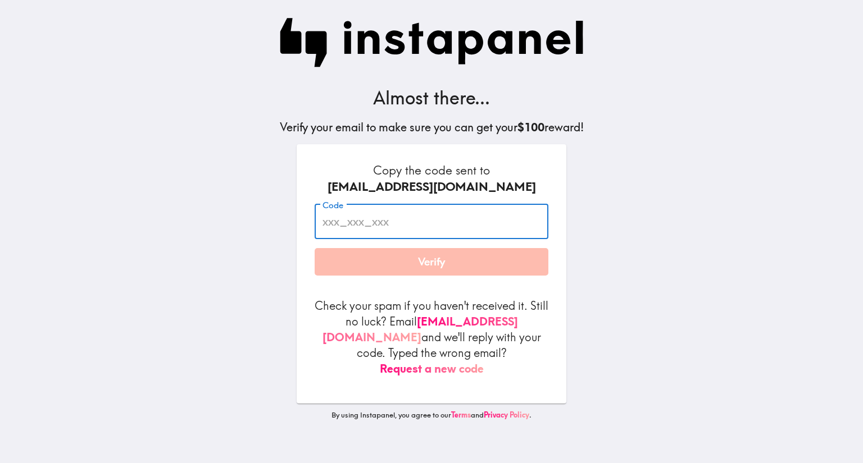
click at [326, 207] on div "Code Code" at bounding box center [432, 221] width 234 height 35
type input "uhd_Hi3_kAP"
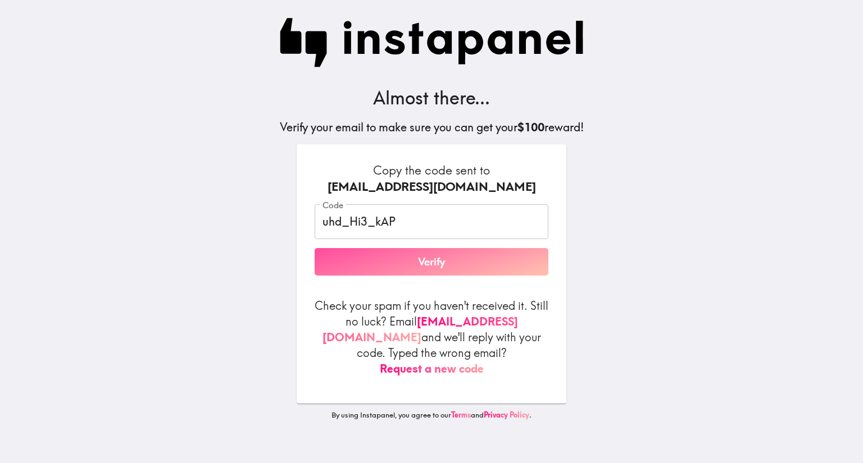
click at [380, 265] on button "Verify" at bounding box center [432, 262] width 234 height 28
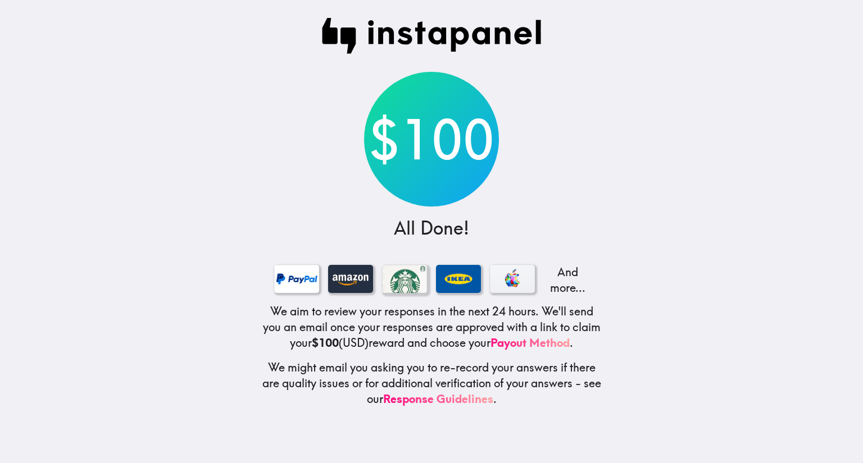
click at [382, 265] on div at bounding box center [404, 279] width 45 height 28
